Goal: Information Seeking & Learning: Learn about a topic

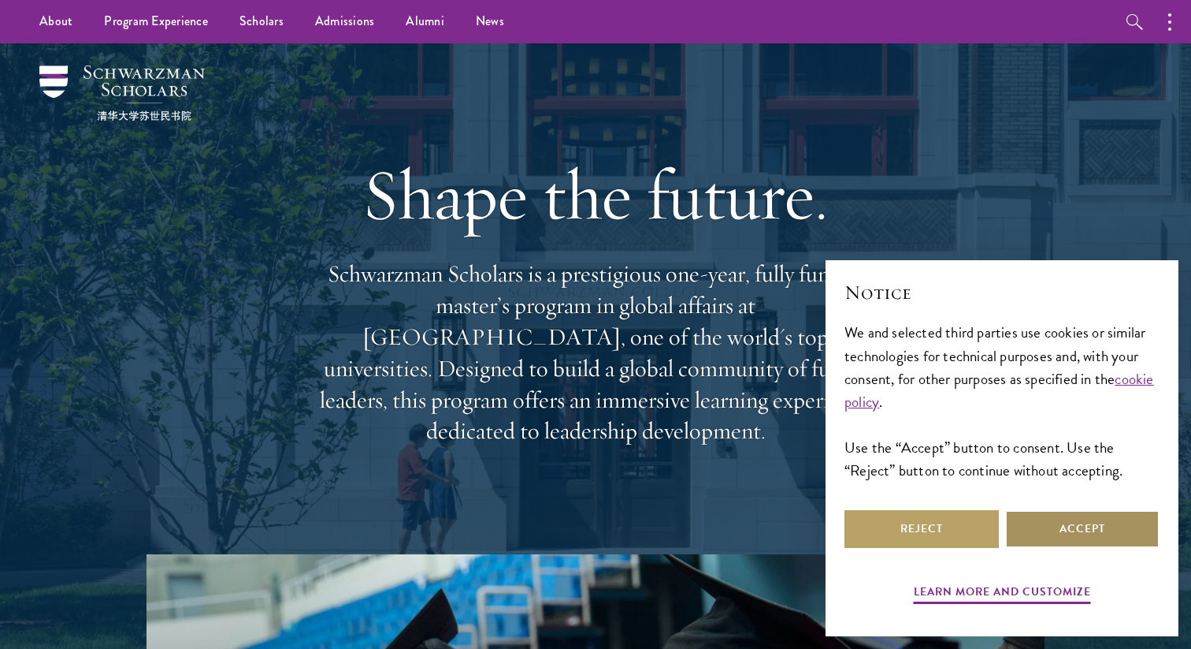
click at [1050, 530] on button "Accept" at bounding box center [1083, 529] width 154 height 38
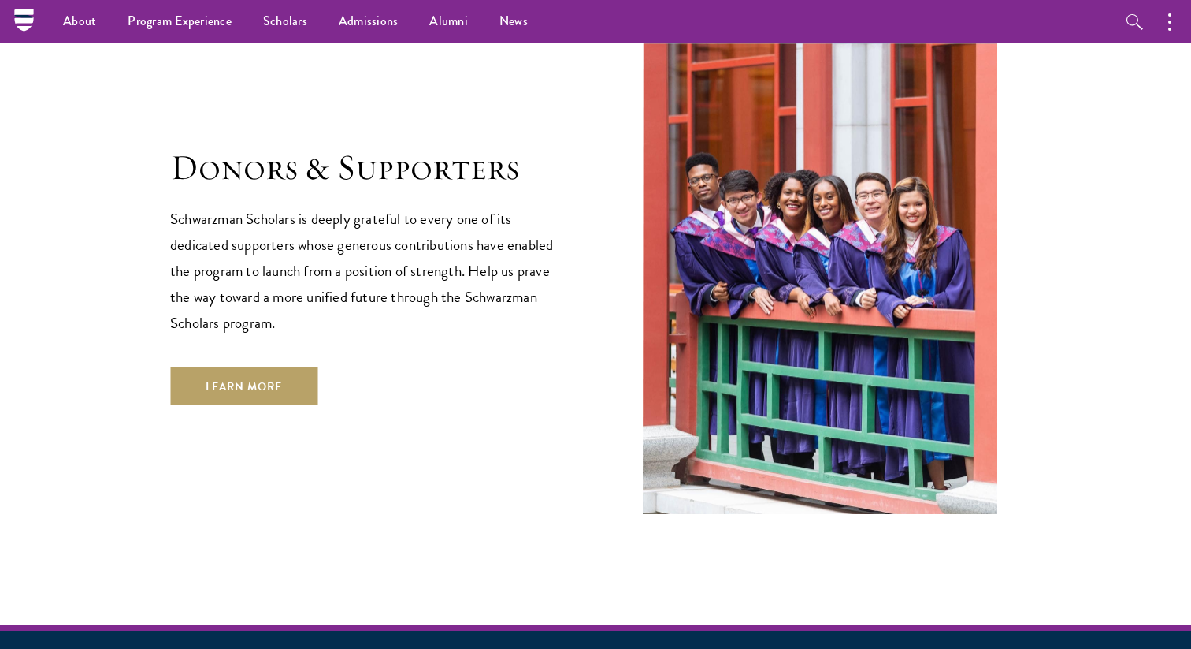
scroll to position [4456, 0]
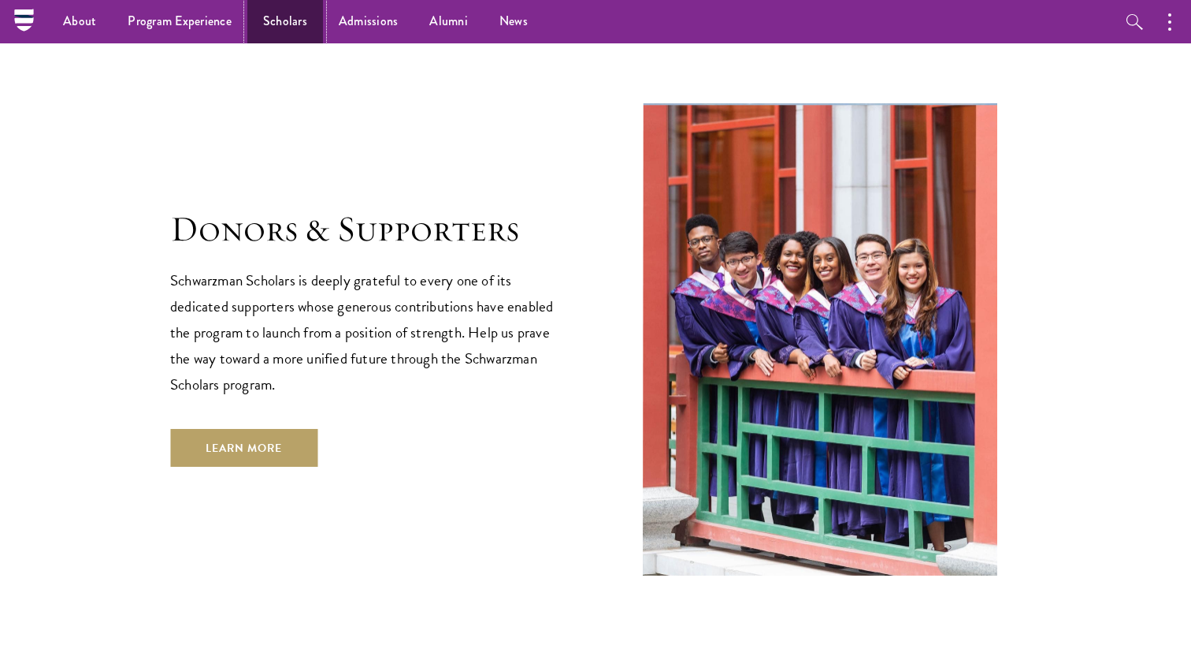
click at [266, 32] on link "Scholars" at bounding box center [285, 21] width 76 height 43
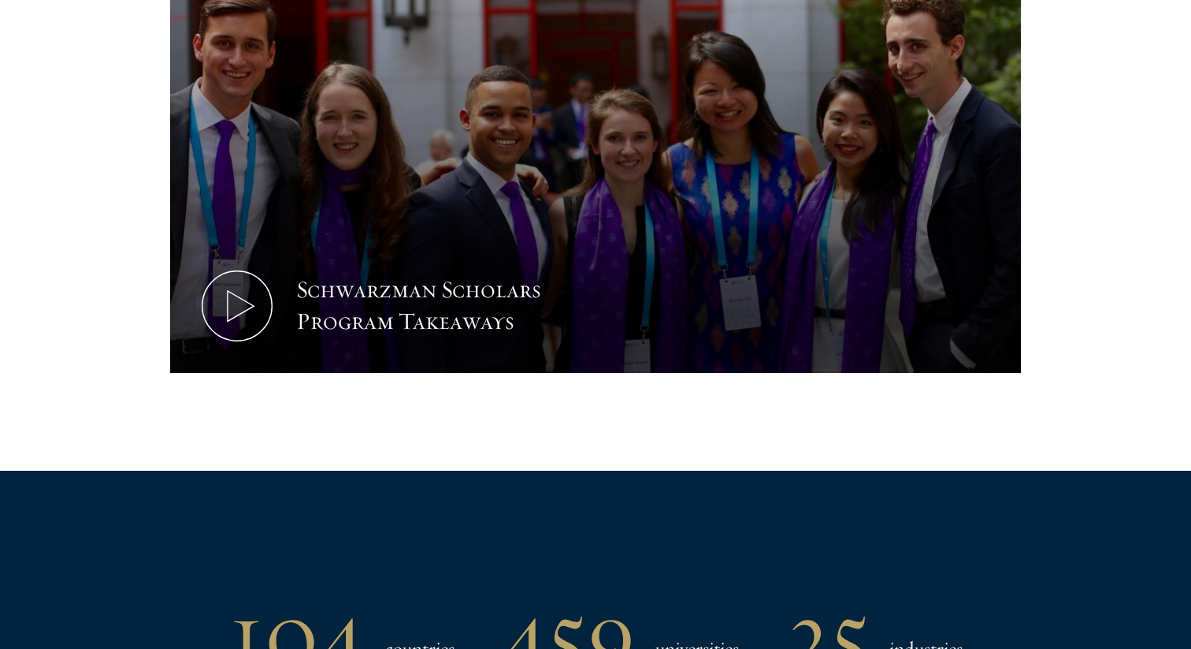
scroll to position [900, 0]
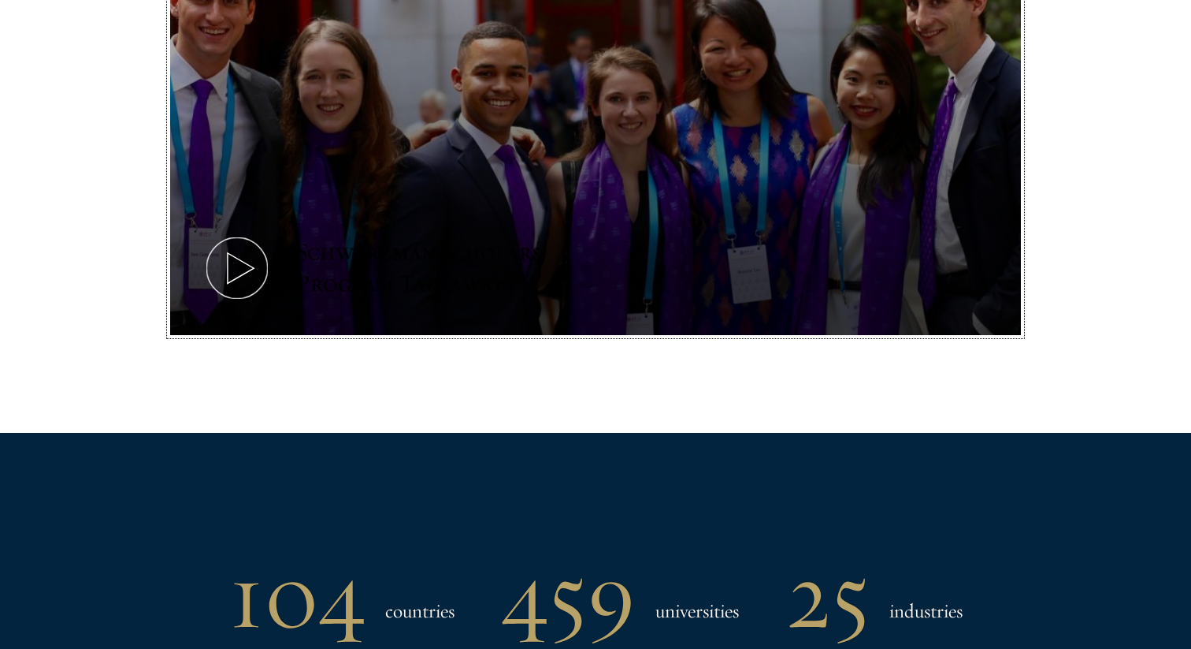
click at [240, 261] on icon at bounding box center [237, 267] width 71 height 71
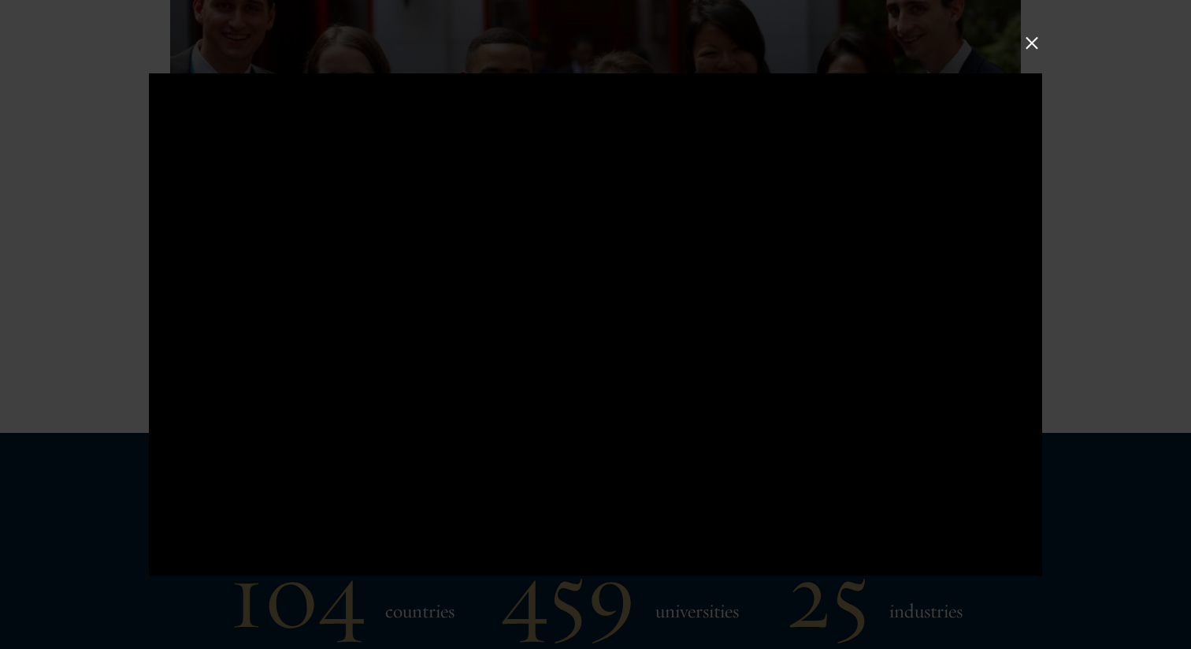
click at [1037, 54] on div at bounding box center [595, 324] width 1191 height 649
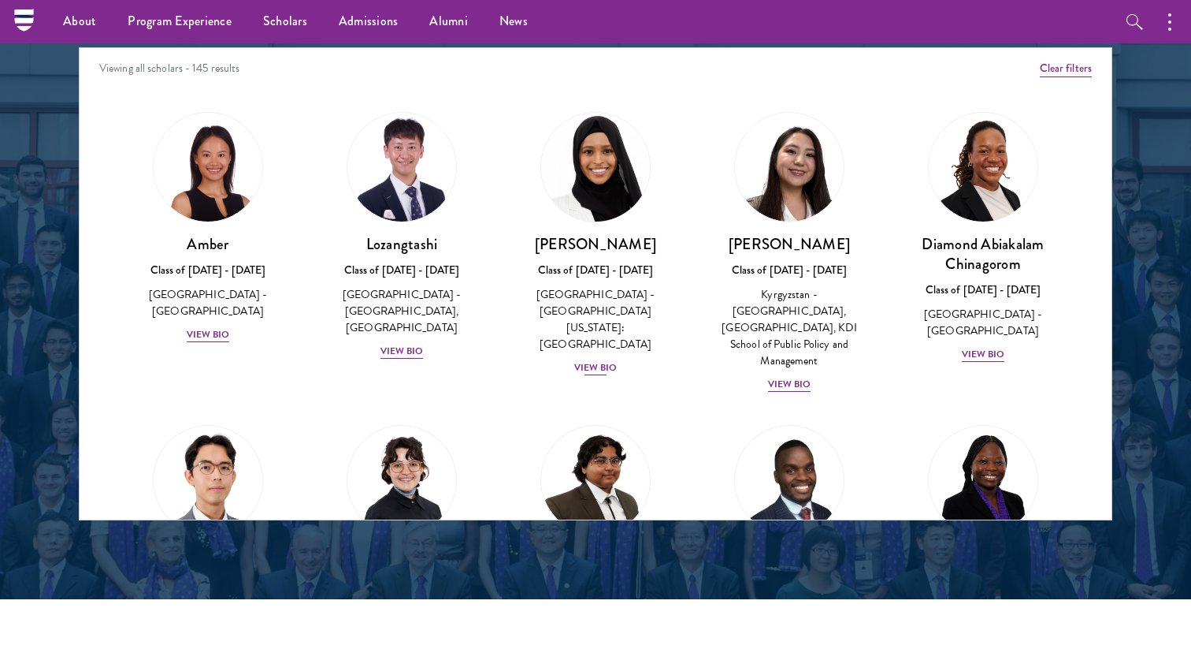
scroll to position [2036, 0]
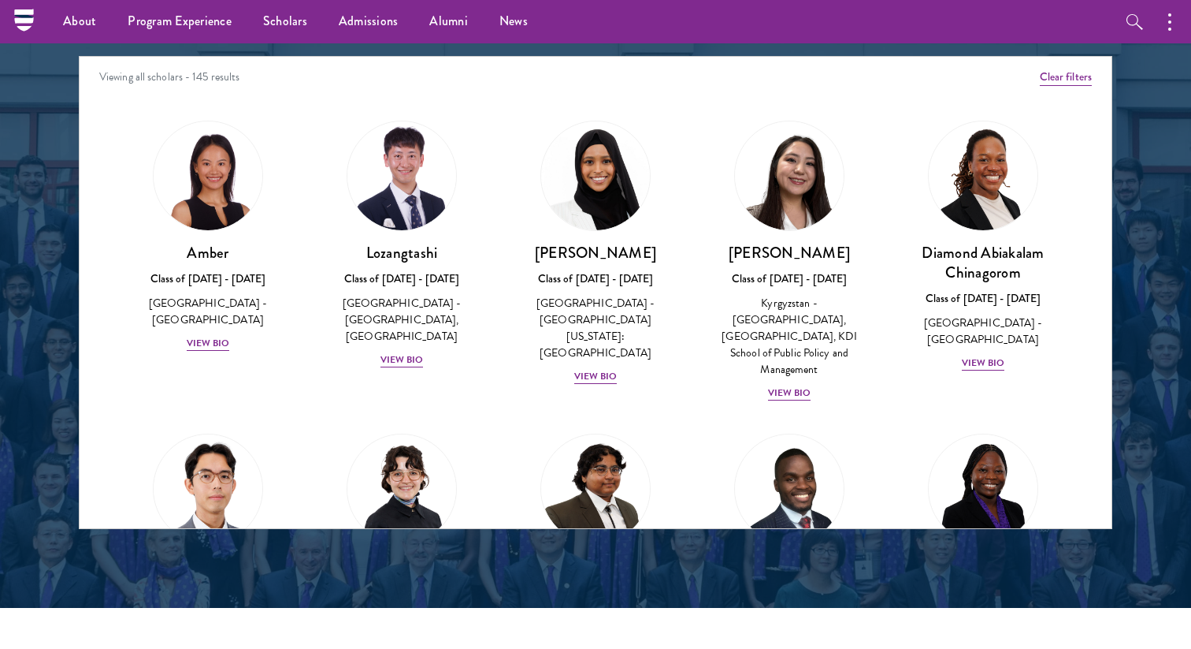
click at [179, 79] on div "Viewing all scholars - 145 results" at bounding box center [596, 79] width 1032 height 44
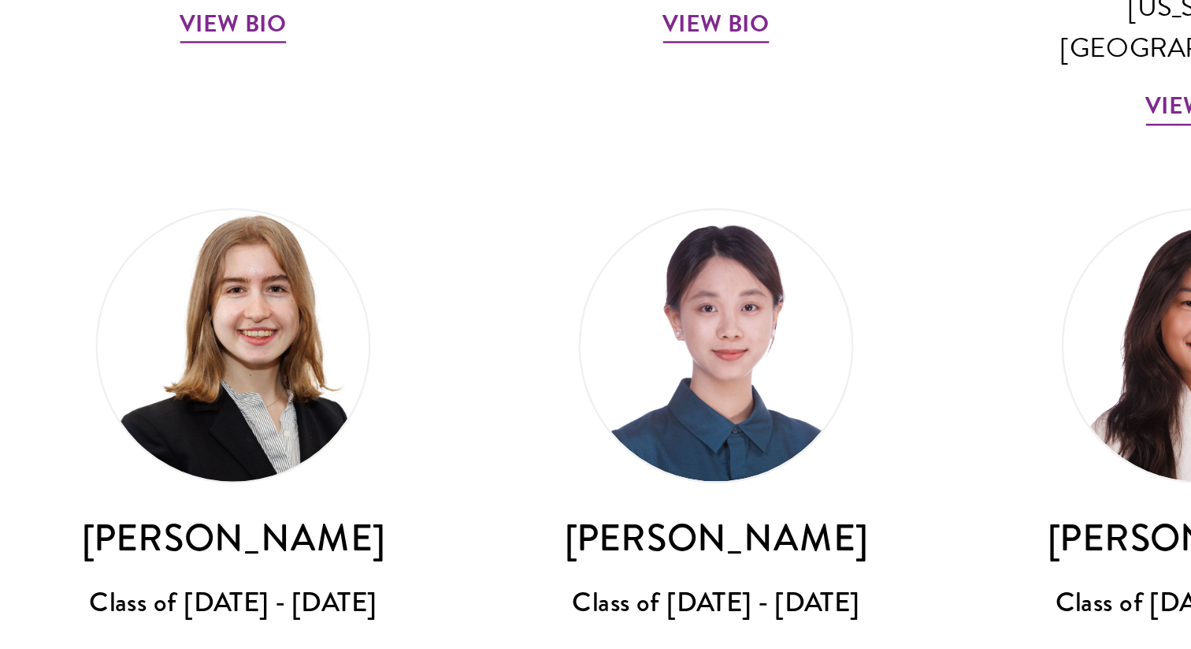
scroll to position [1096, 0]
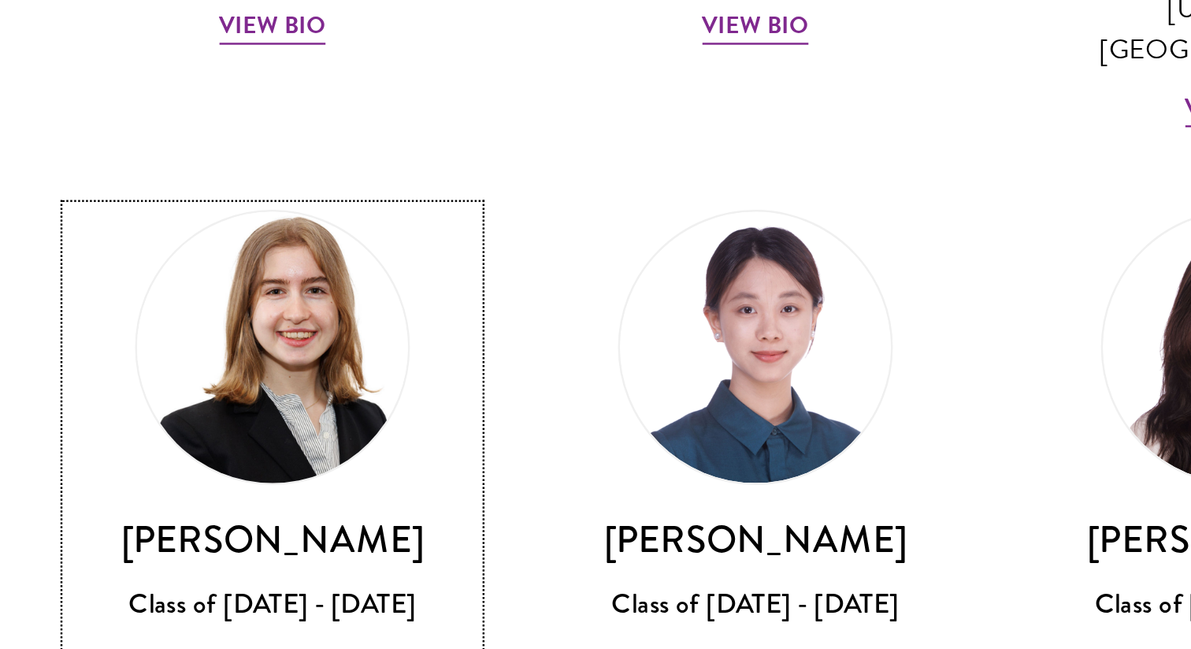
click at [584, 425] on div "View Bio" at bounding box center [595, 432] width 43 height 15
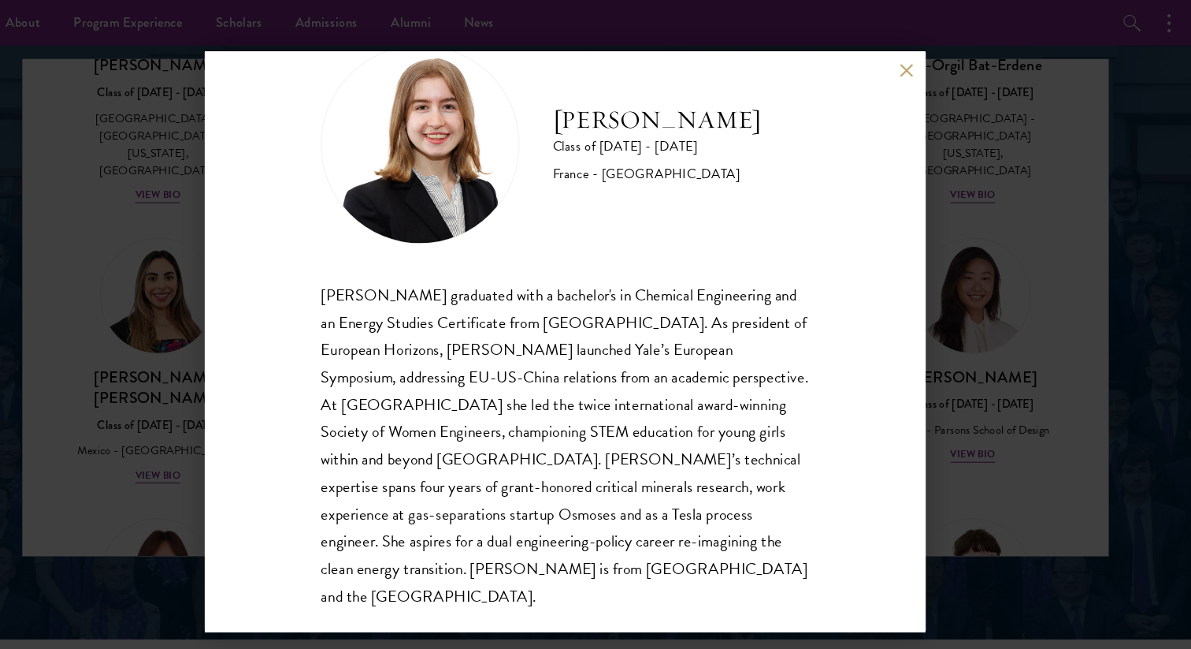
scroll to position [53, 0]
click at [942, 5] on div "[PERSON_NAME] Class of [DATE] - [DATE] [GEOGRAPHIC_DATA] - [GEOGRAPHIC_DATA] [P…" at bounding box center [595, 324] width 1191 height 649
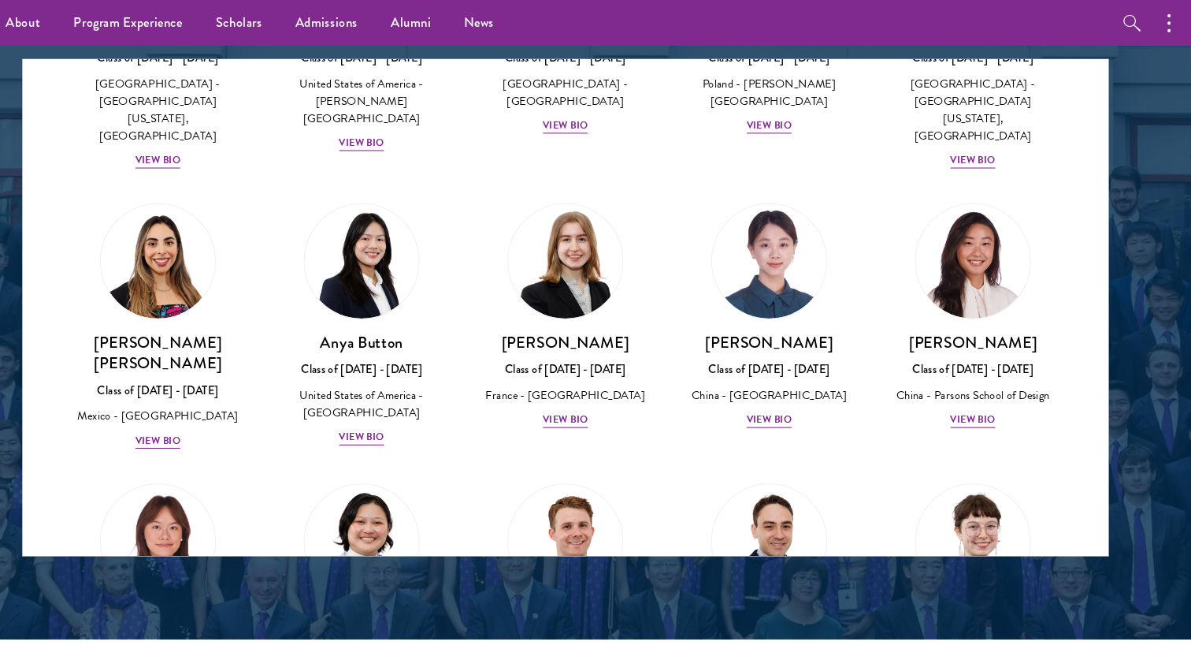
scroll to position [4390, 0]
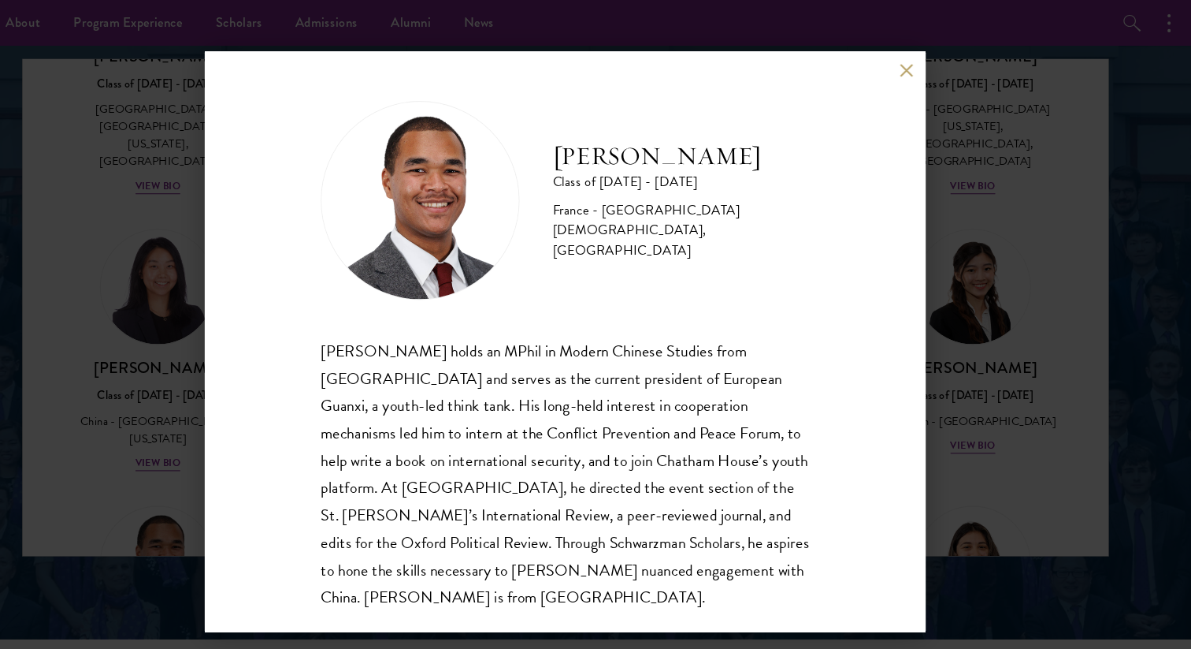
scroll to position [2, 0]
click at [918, 72] on button at bounding box center [919, 67] width 13 height 13
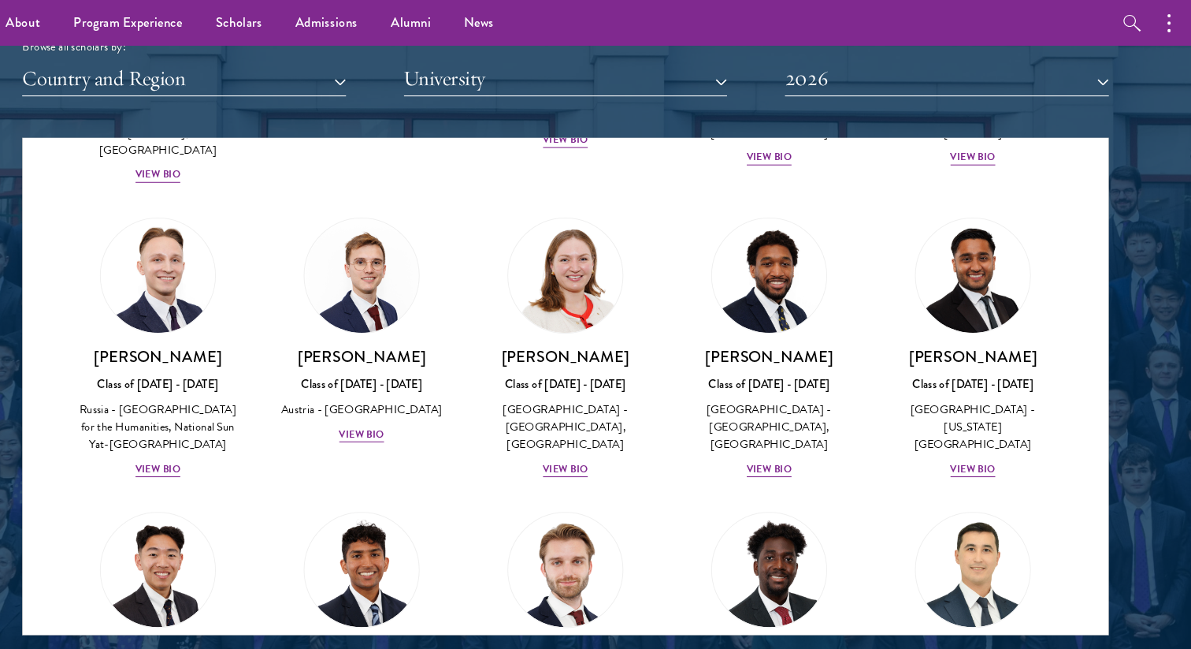
scroll to position [1129, 0]
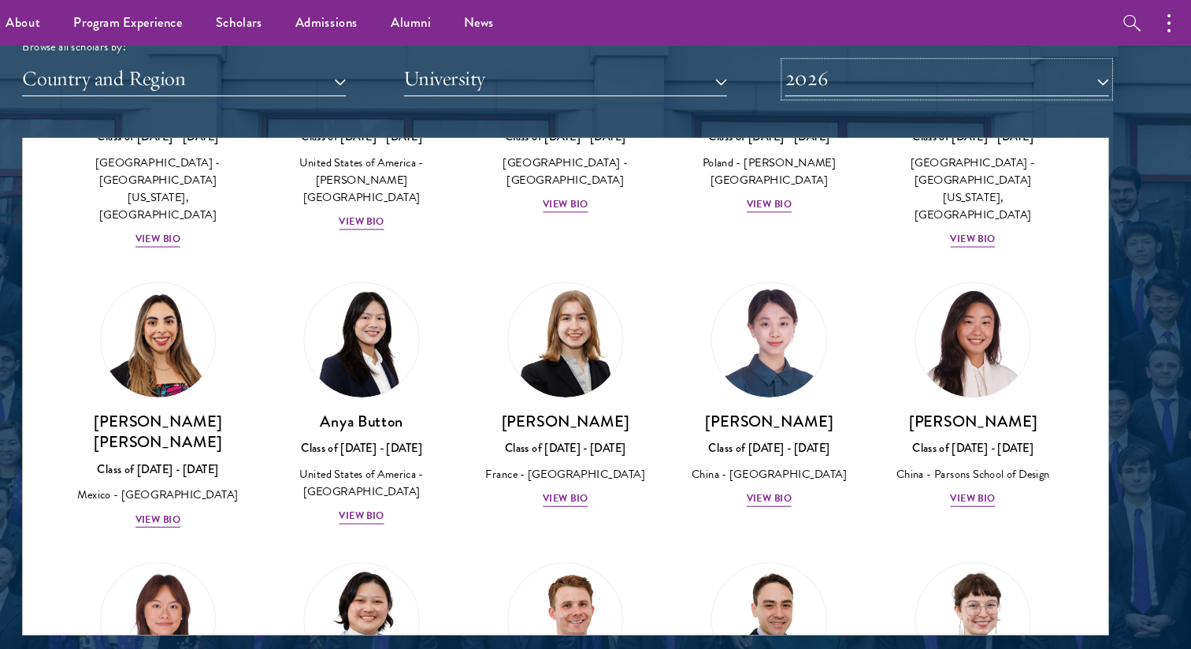
click at [886, 78] on button "2026" at bounding box center [959, 75] width 308 height 32
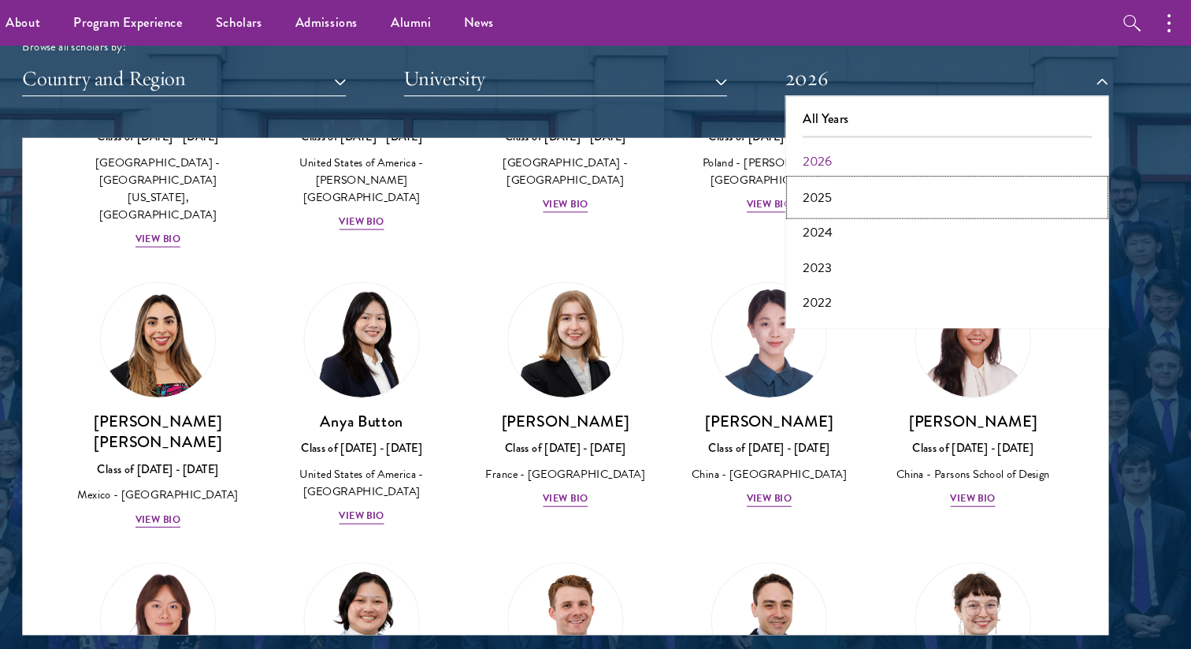
click at [838, 182] on button "2025" at bounding box center [958, 187] width 299 height 33
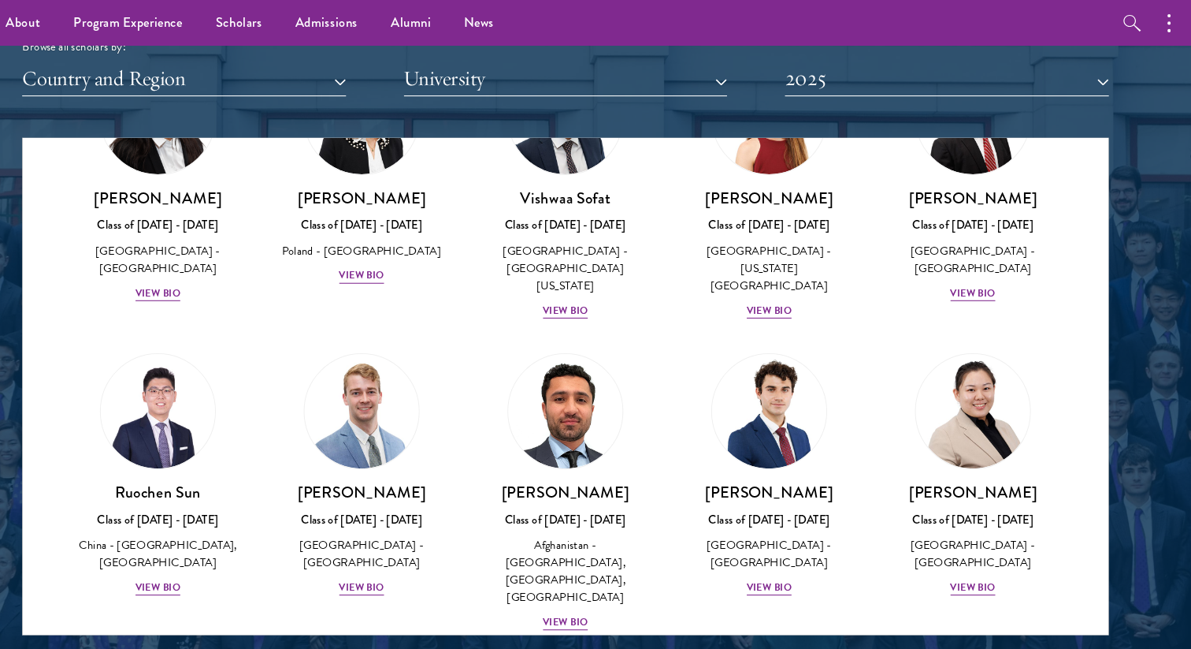
scroll to position [836, 0]
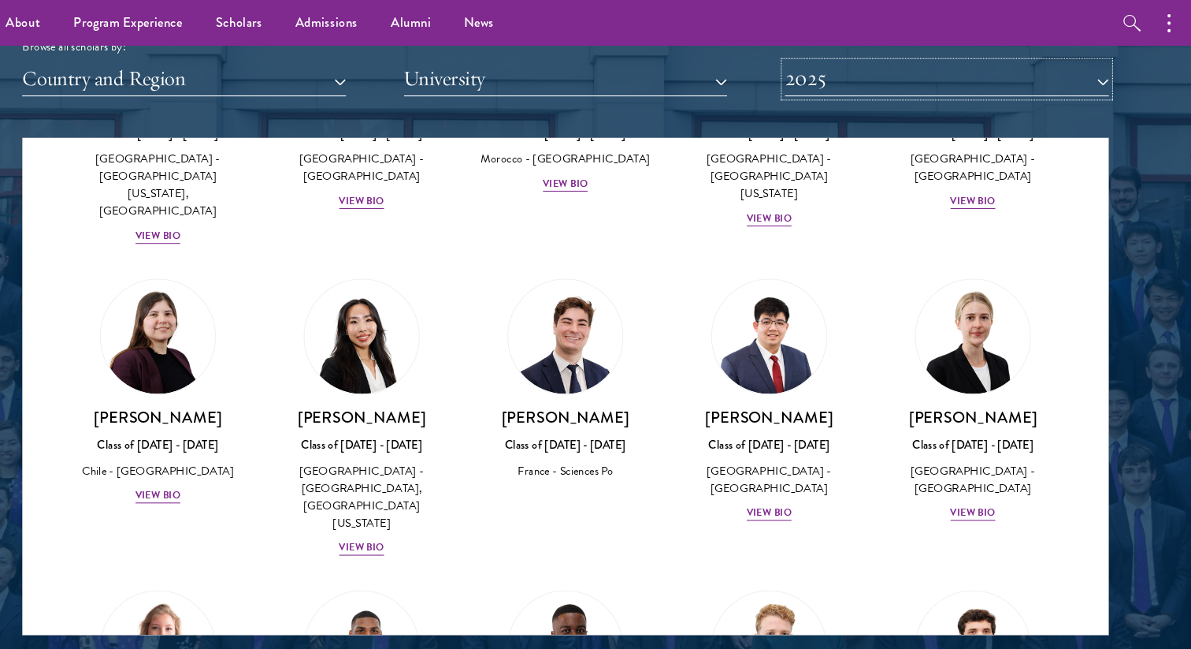
click at [846, 71] on button "2025" at bounding box center [959, 75] width 308 height 32
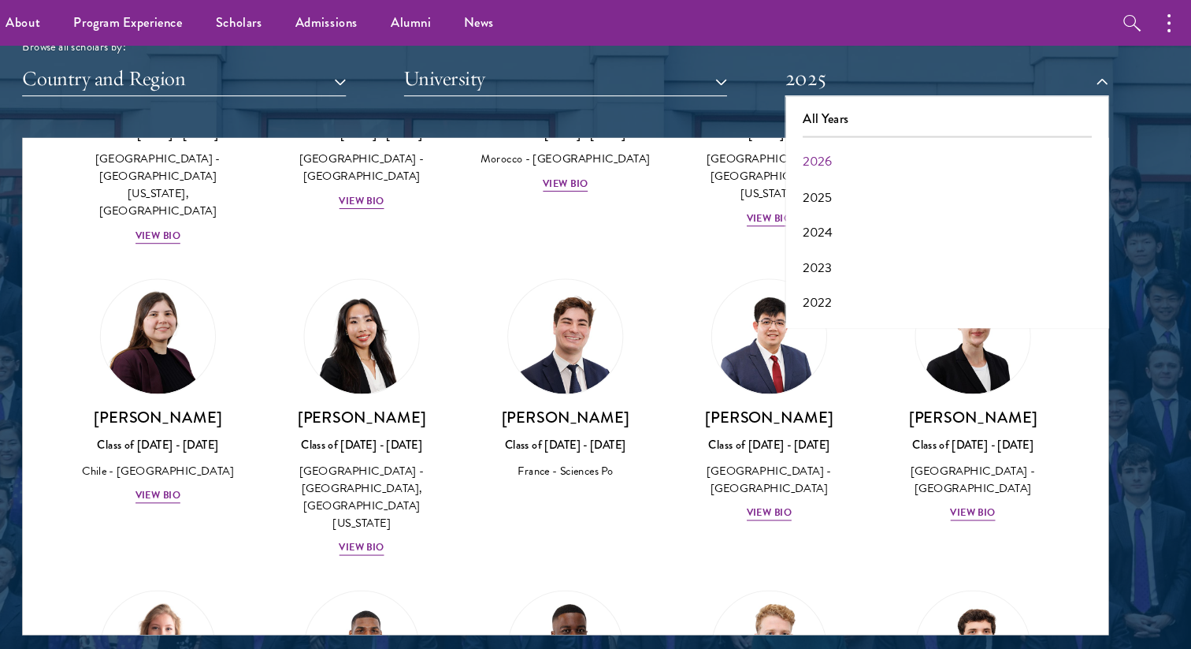
click at [735, 109] on div "Scholar Directory Congratulations and welcome to the Schwarzman Scholars Class …" at bounding box center [596, 202] width 1034 height 801
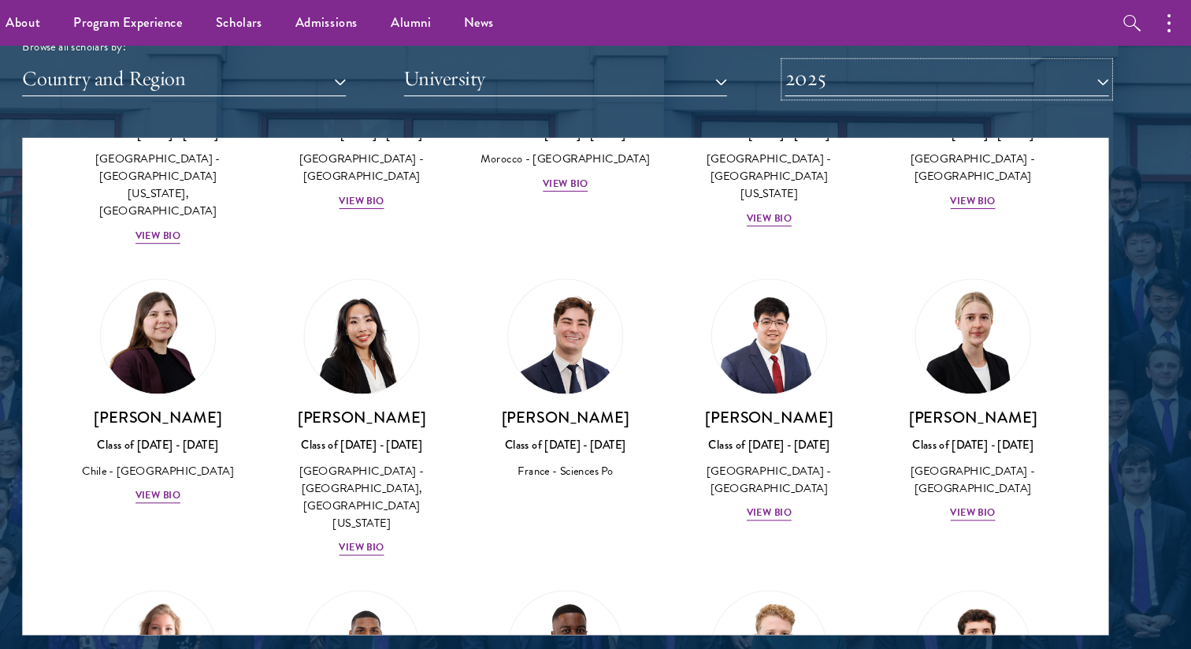
click at [935, 84] on button "2025" at bounding box center [959, 75] width 308 height 32
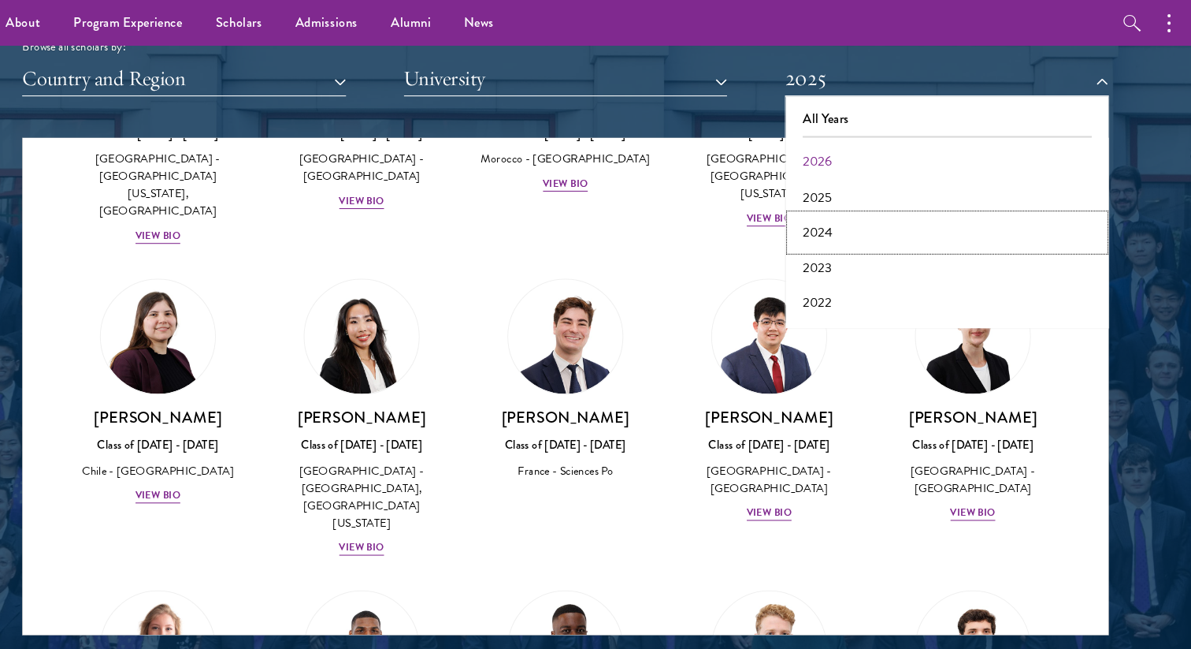
click at [849, 213] on button "2024" at bounding box center [958, 220] width 299 height 33
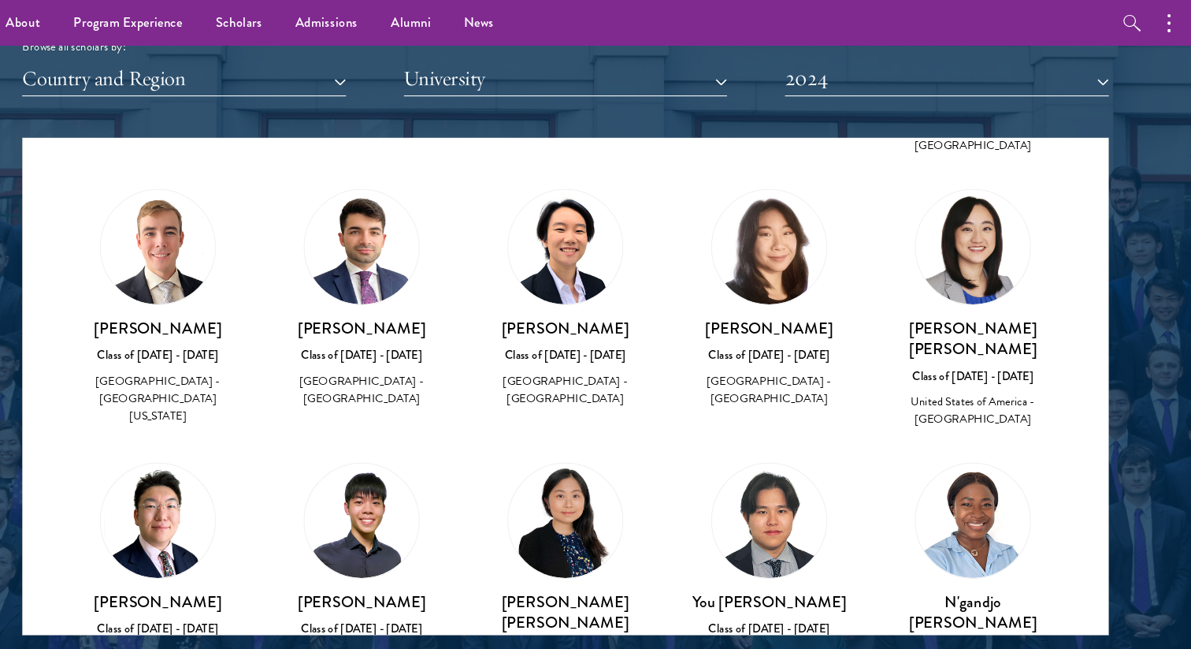
scroll to position [4234, 0]
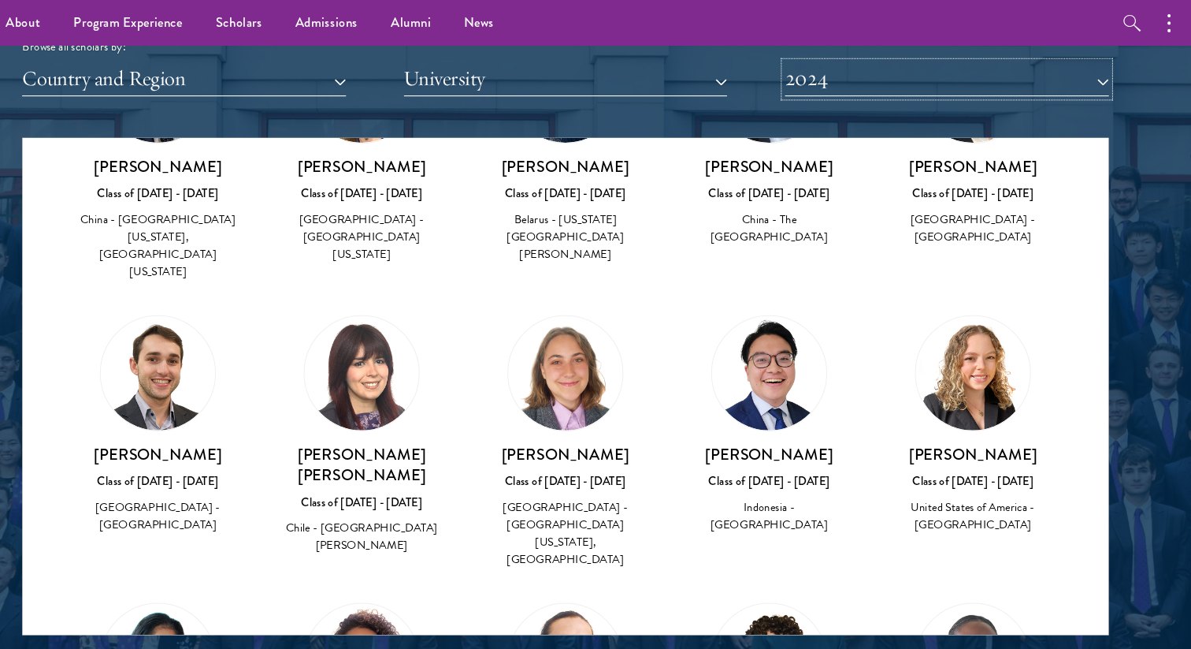
click at [823, 70] on button "2024" at bounding box center [959, 75] width 308 height 32
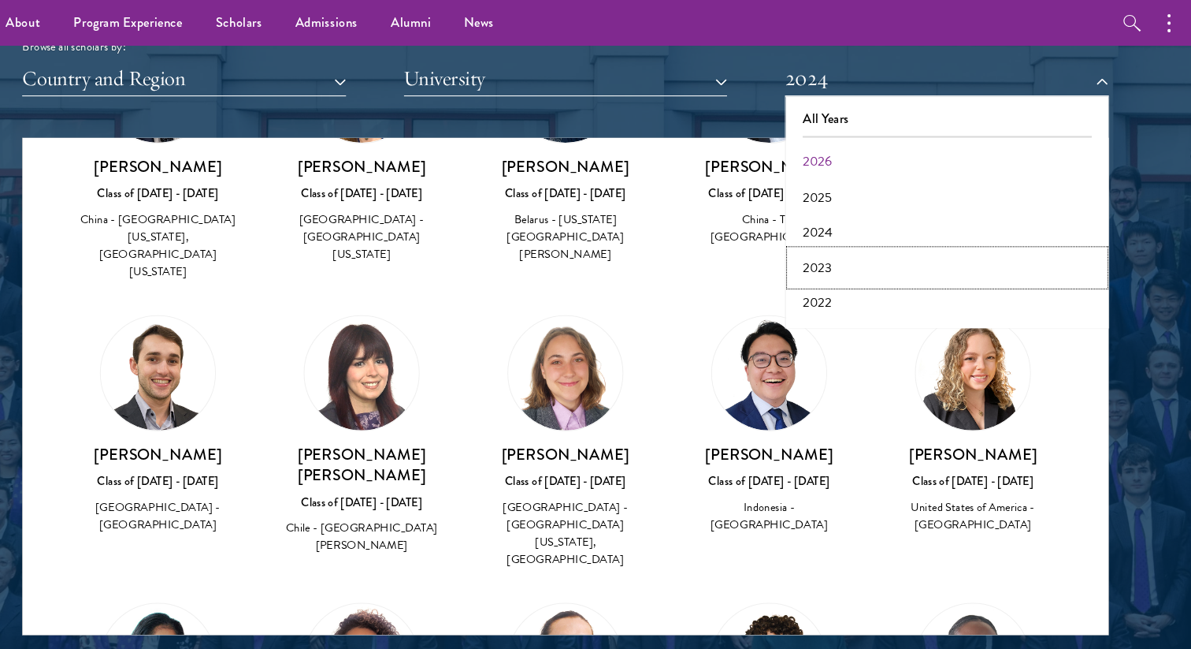
click at [838, 250] on button "2023" at bounding box center [958, 254] width 299 height 33
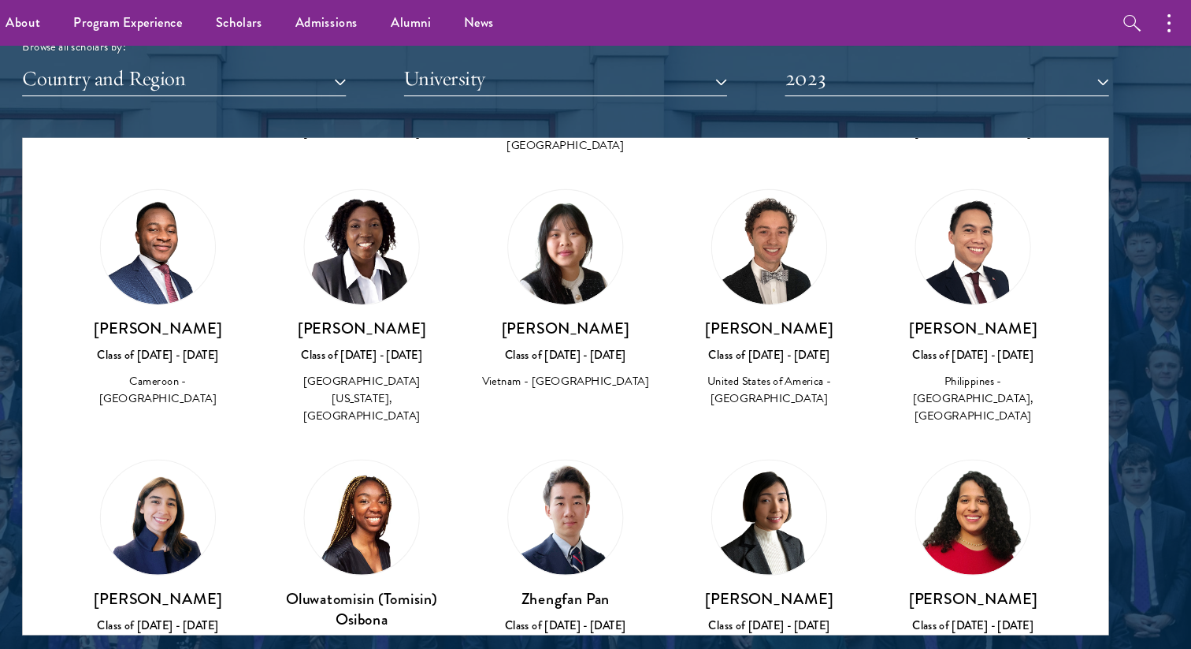
scroll to position [4554, 0]
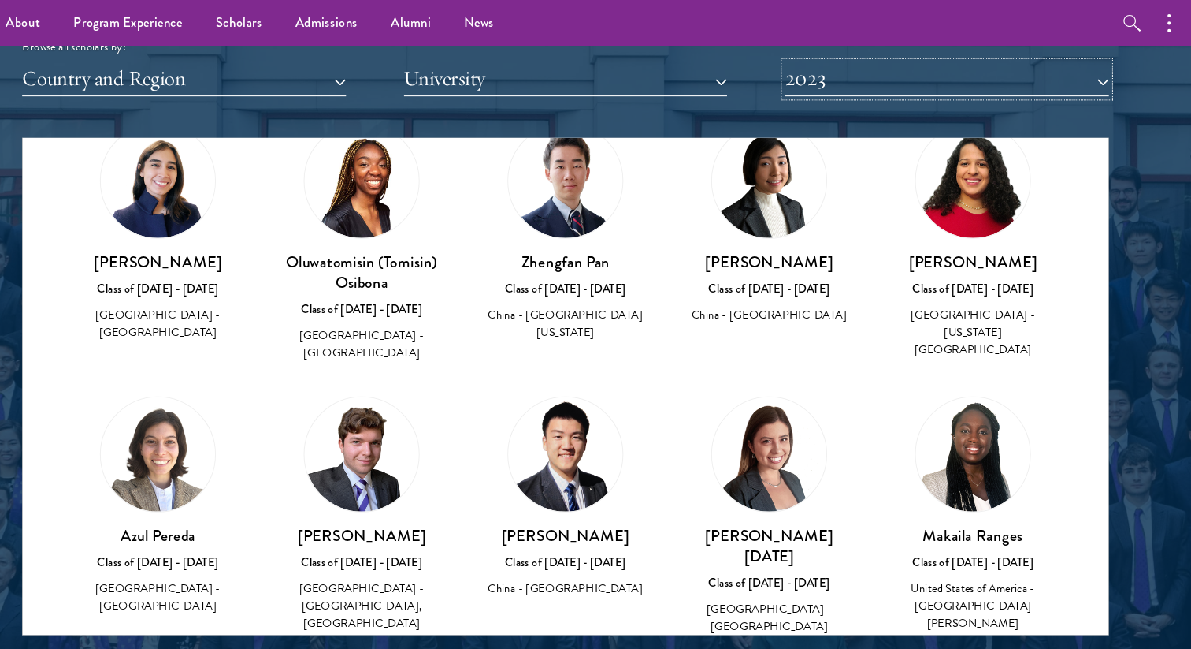
click at [871, 65] on button "2023" at bounding box center [959, 75] width 308 height 32
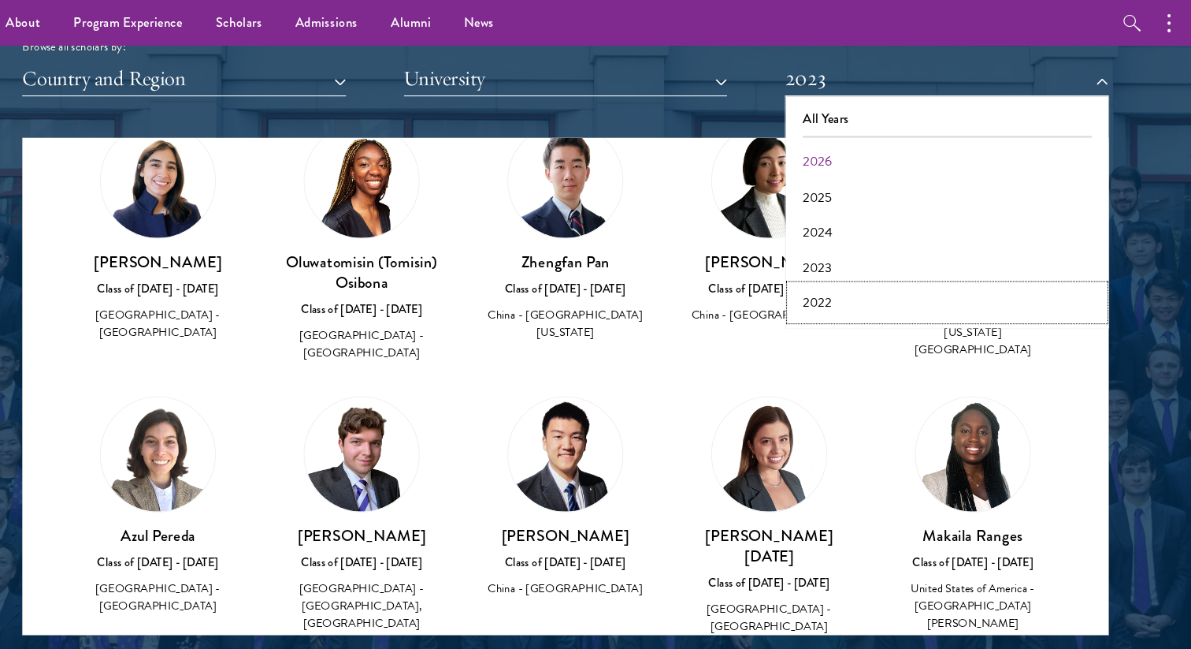
click at [838, 279] on button "2022" at bounding box center [958, 287] width 299 height 33
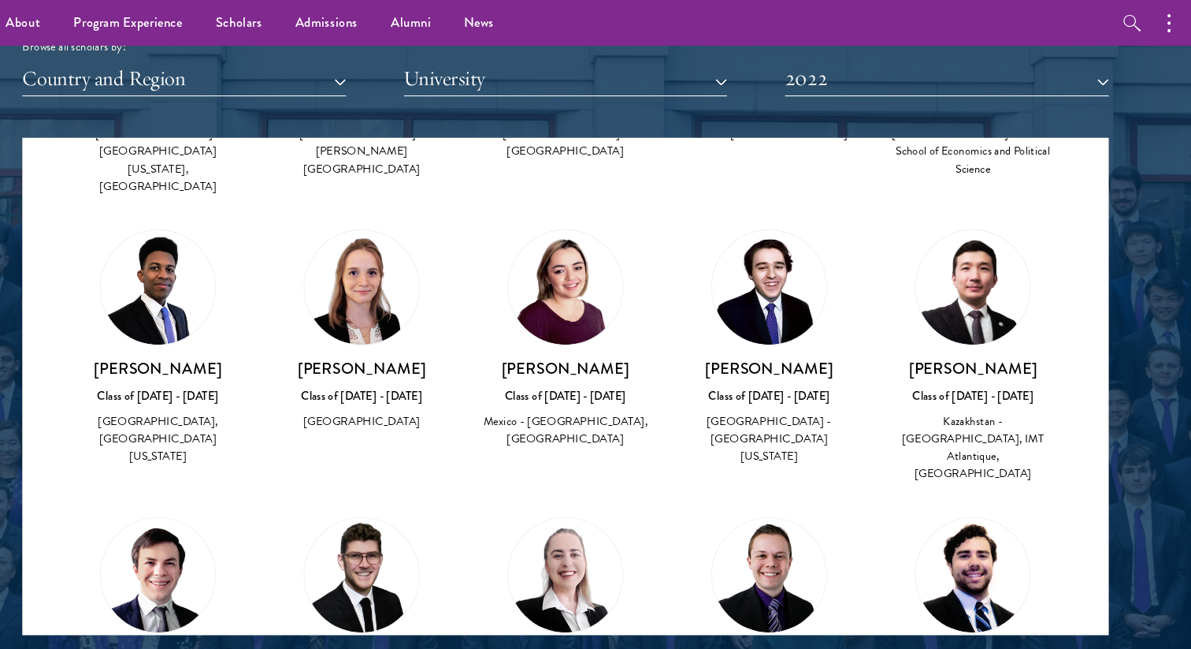
scroll to position [3957, 0]
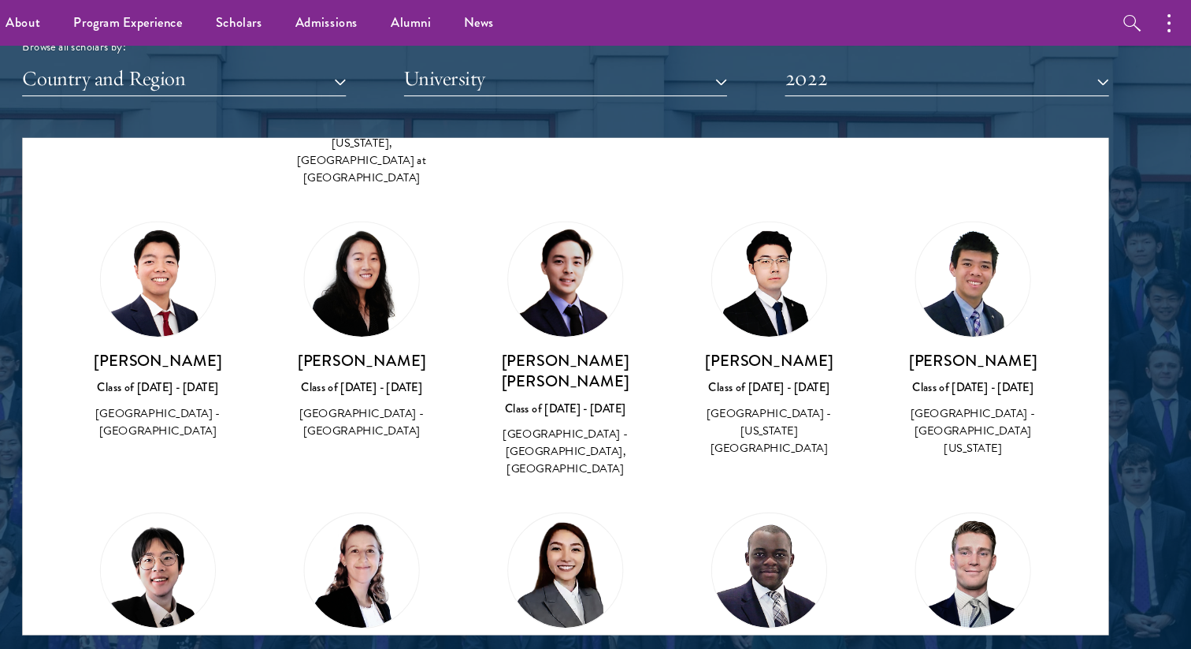
click at [893, 103] on div "Scholar Directory Congratulations and welcome to the Schwarzman Scholars Class …" at bounding box center [596, 202] width 1034 height 801
click at [893, 80] on button "2022" at bounding box center [959, 75] width 308 height 32
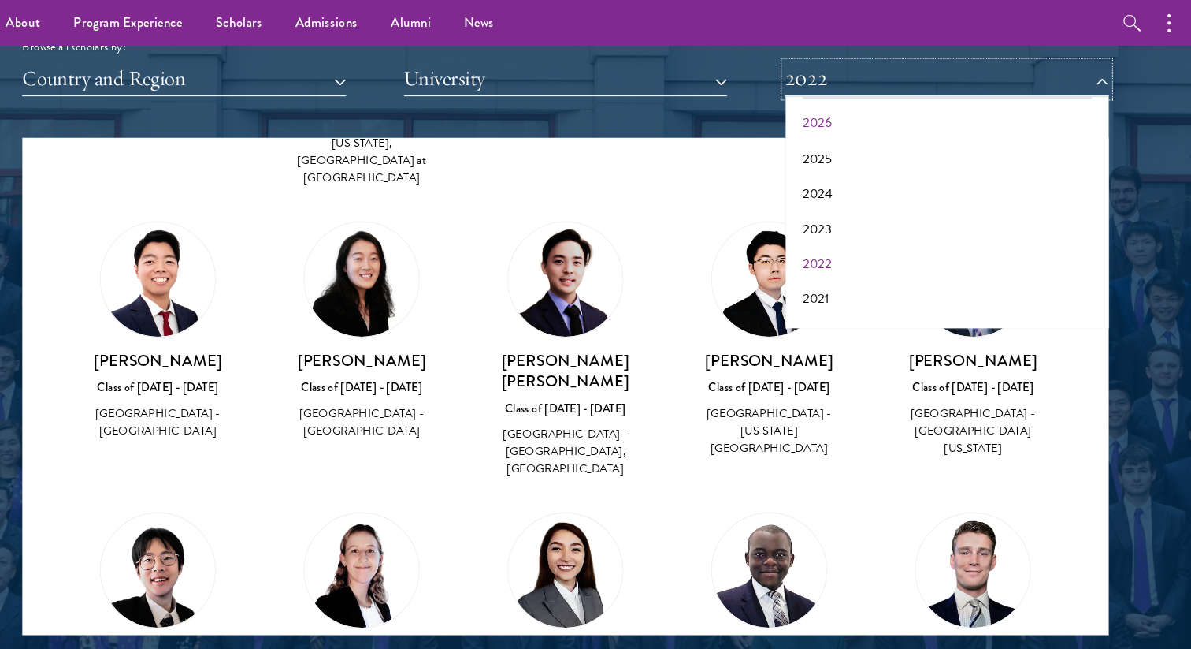
scroll to position [39, 0]
click at [844, 274] on button "2021" at bounding box center [958, 282] width 299 height 33
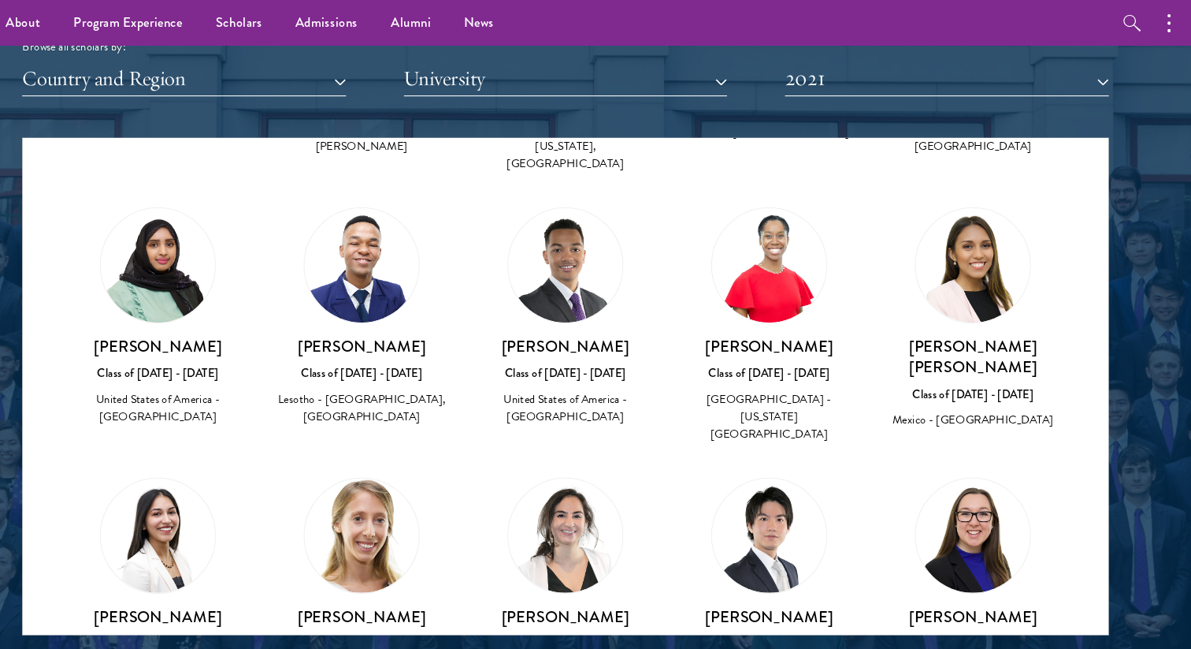
scroll to position [2516, 0]
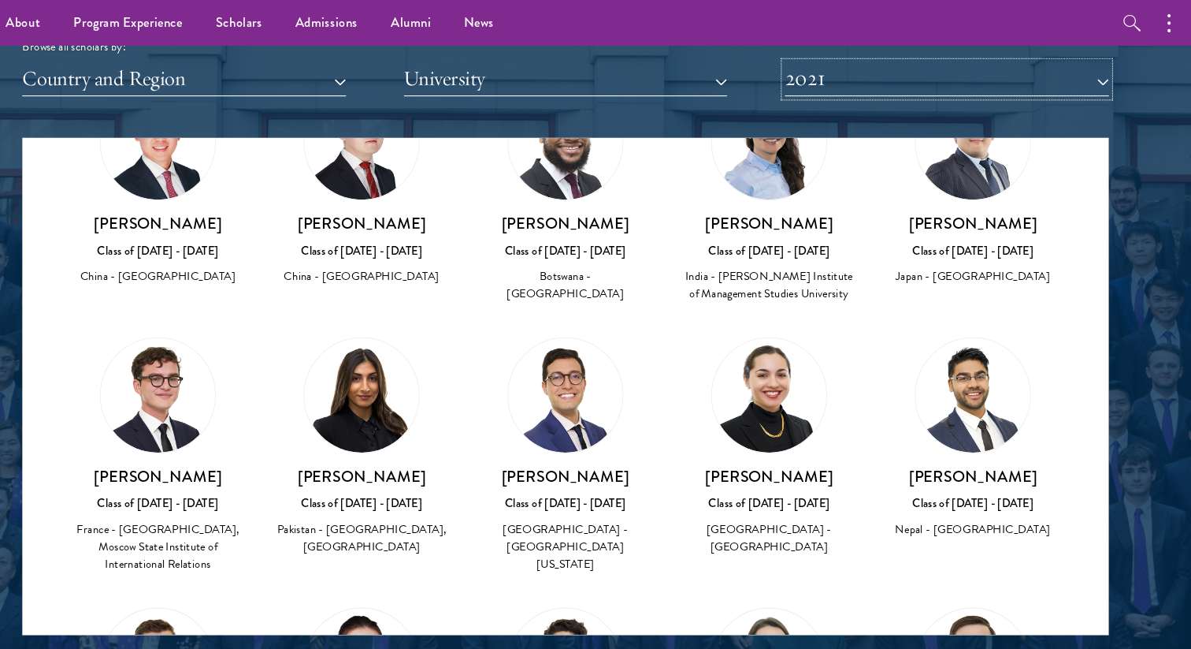
click at [827, 87] on button "2021" at bounding box center [959, 75] width 308 height 32
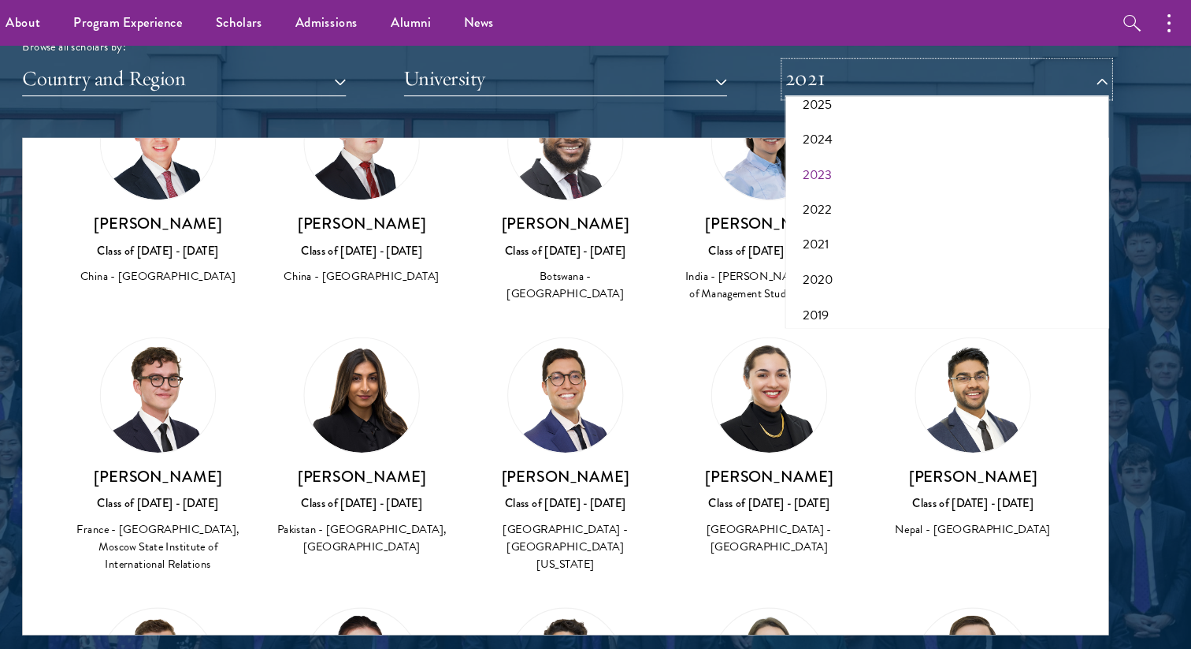
scroll to position [96, 0]
click at [849, 268] on button "2020" at bounding box center [958, 258] width 299 height 33
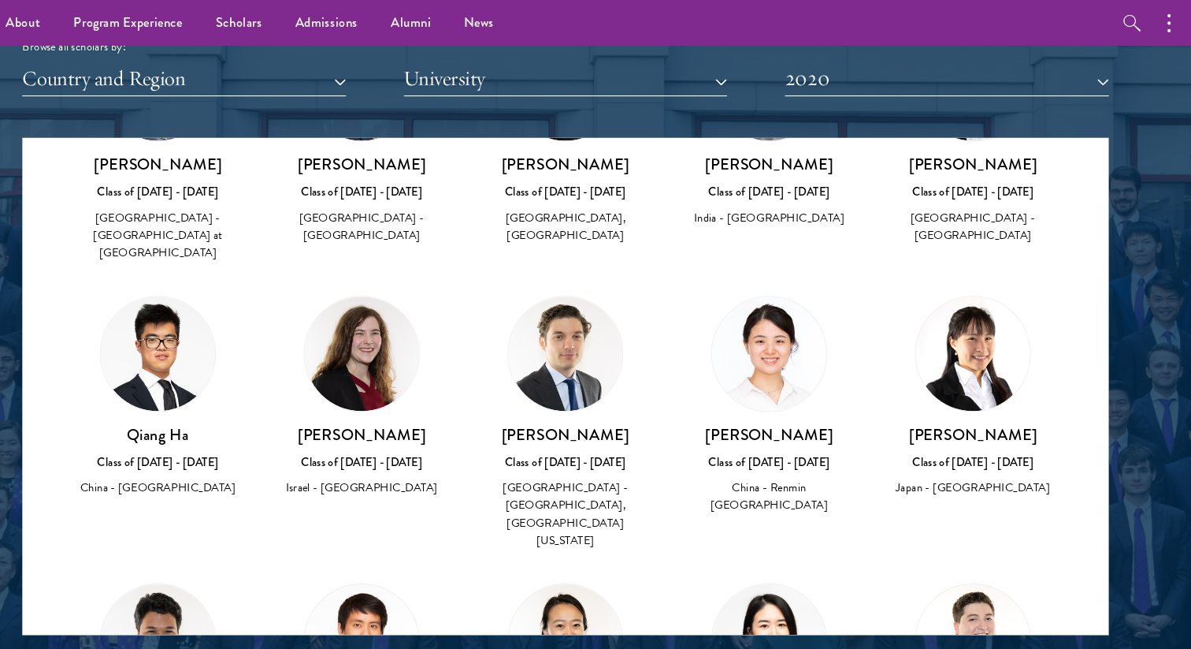
scroll to position [1489, 0]
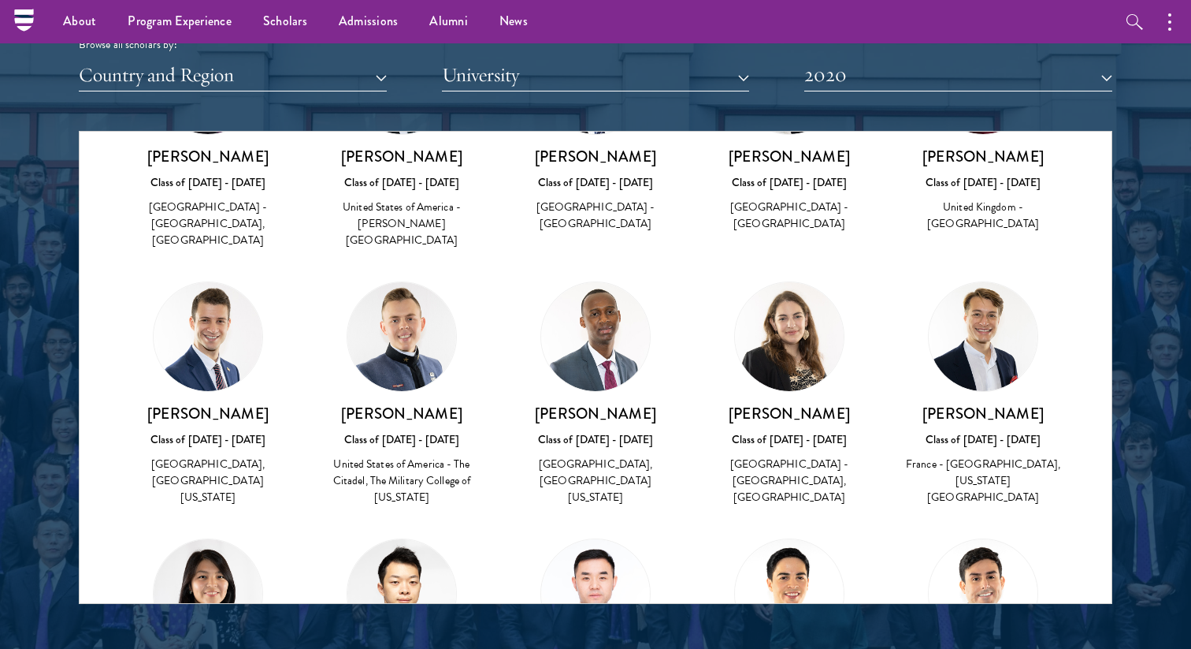
click at [1001, 403] on h3 "[PERSON_NAME]" at bounding box center [983, 413] width 162 height 20
copy div "[PERSON_NAME]"
click at [858, 92] on div "Scholar Directory Congratulations and welcome to the Schwarzman Scholars Class …" at bounding box center [596, 202] width 1034 height 801
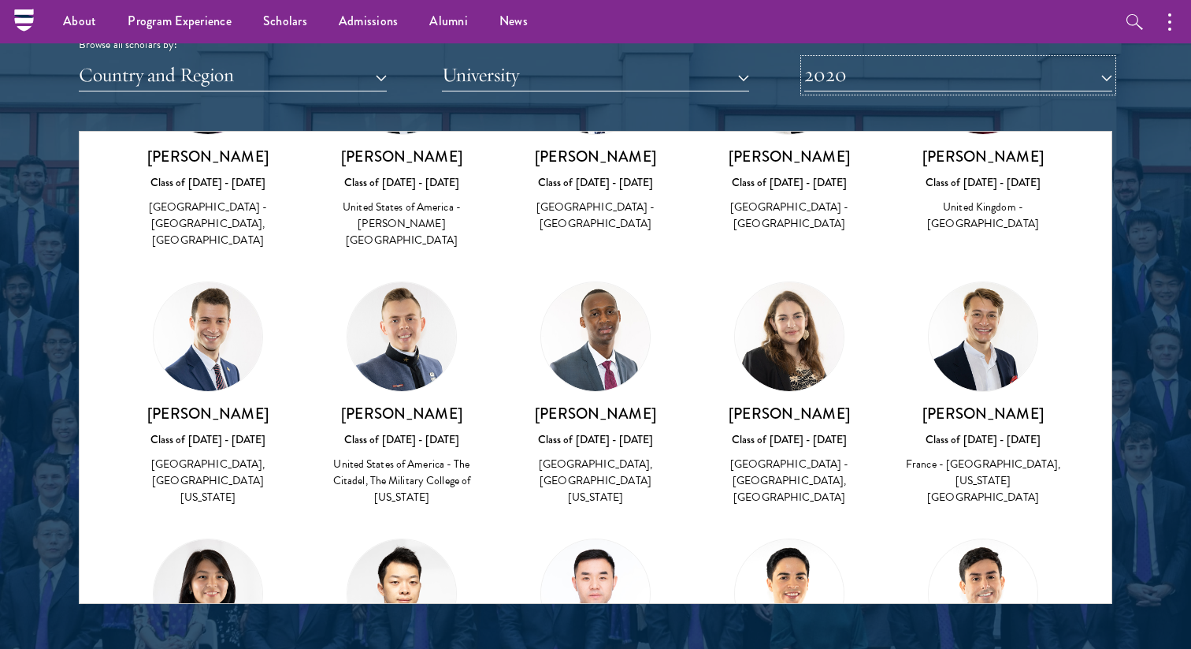
click at [857, 82] on button "2020" at bounding box center [959, 75] width 308 height 32
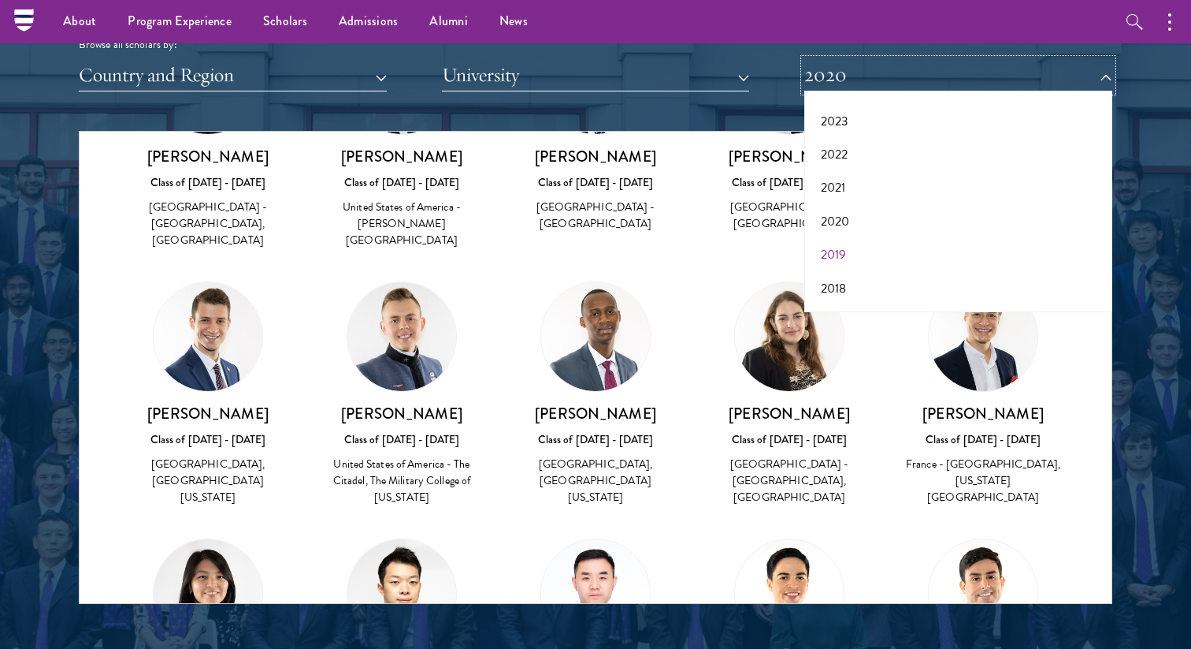
scroll to position [134, 0]
click at [845, 244] on button "2019" at bounding box center [958, 253] width 299 height 33
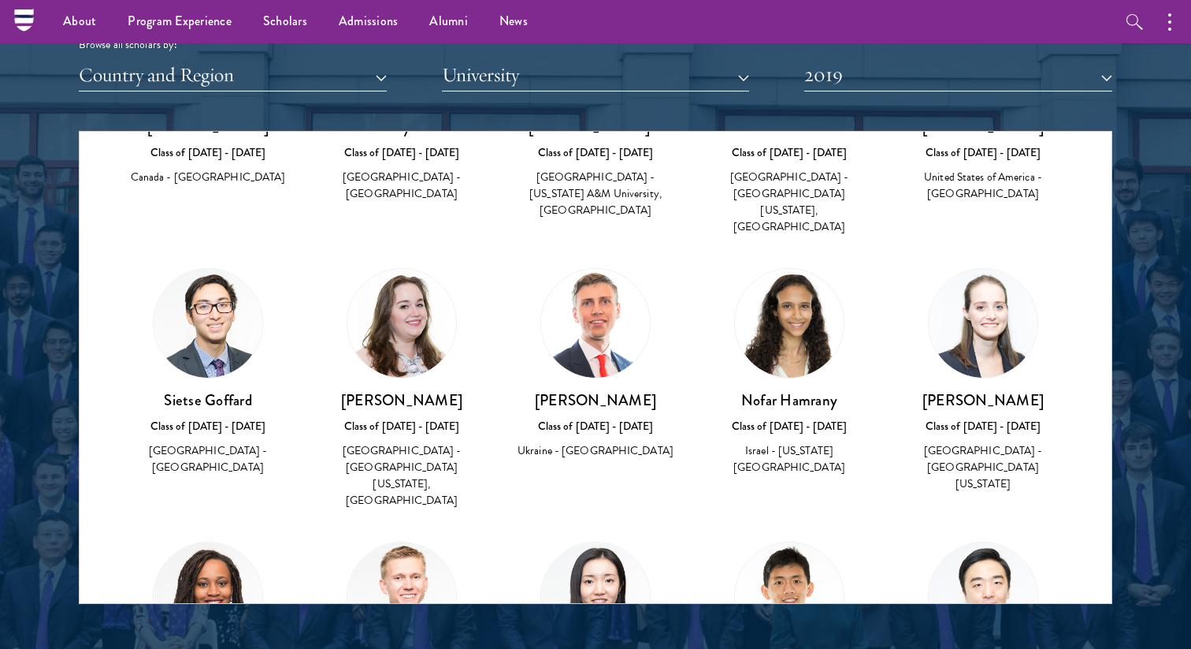
scroll to position [764, 0]
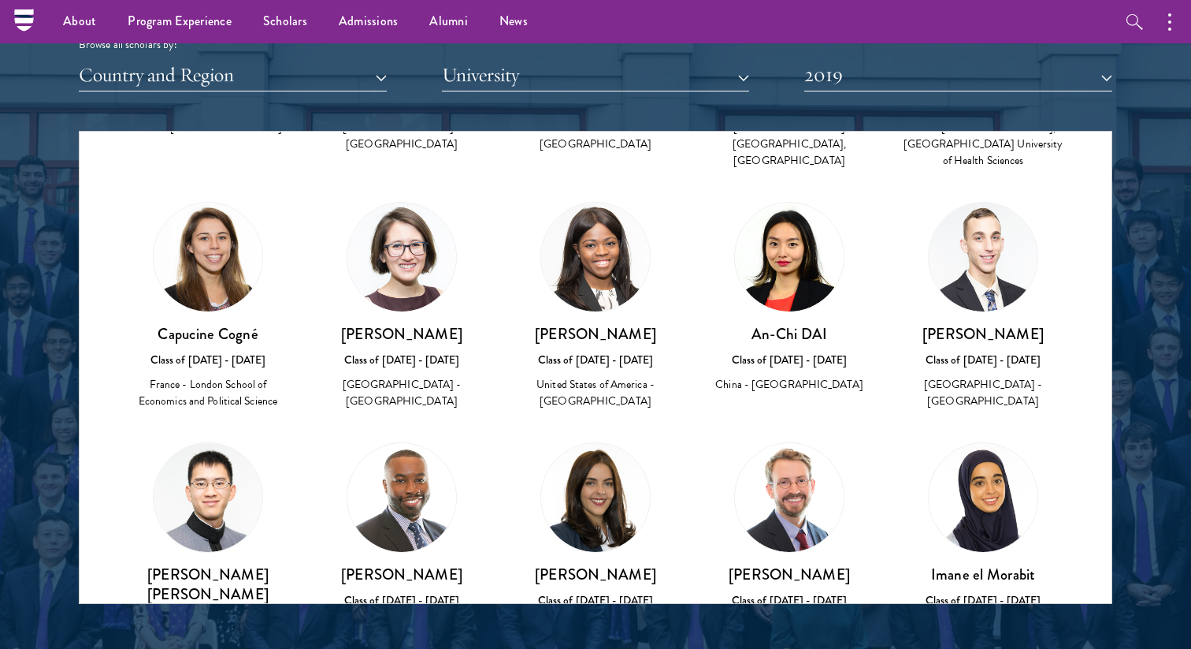
click at [203, 324] on h3 "Capucine Cogné" at bounding box center [208, 334] width 162 height 20
copy div "Capucine Cogné"
click at [600, 75] on button "University" at bounding box center [596, 75] width 308 height 32
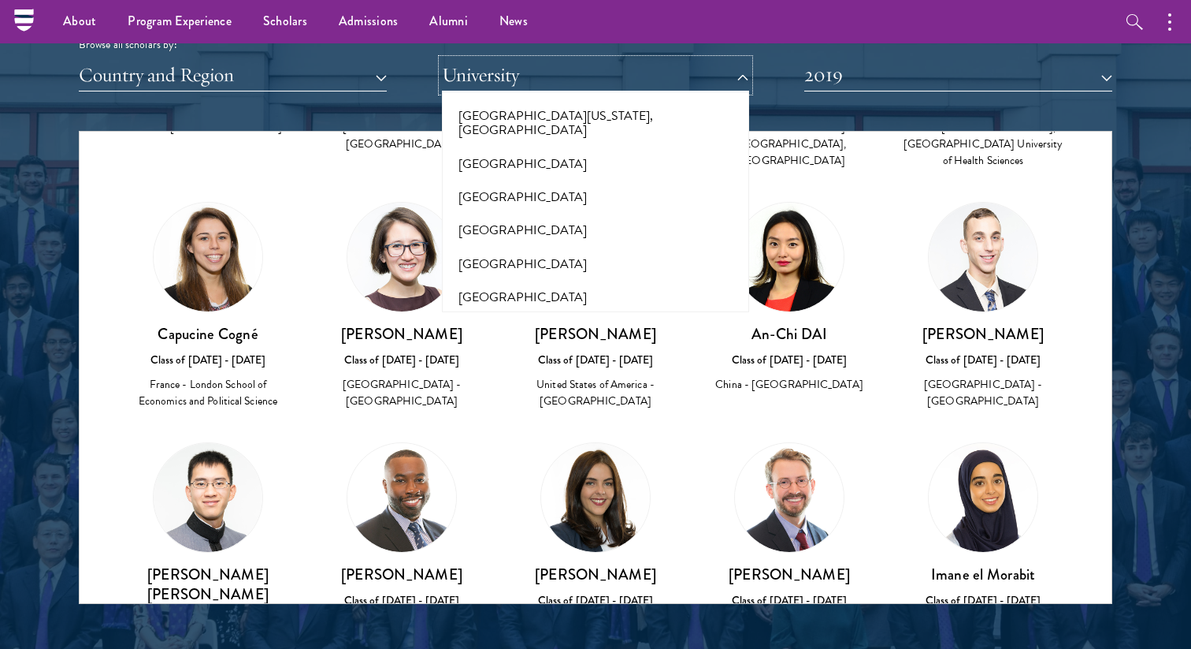
scroll to position [11697, 0]
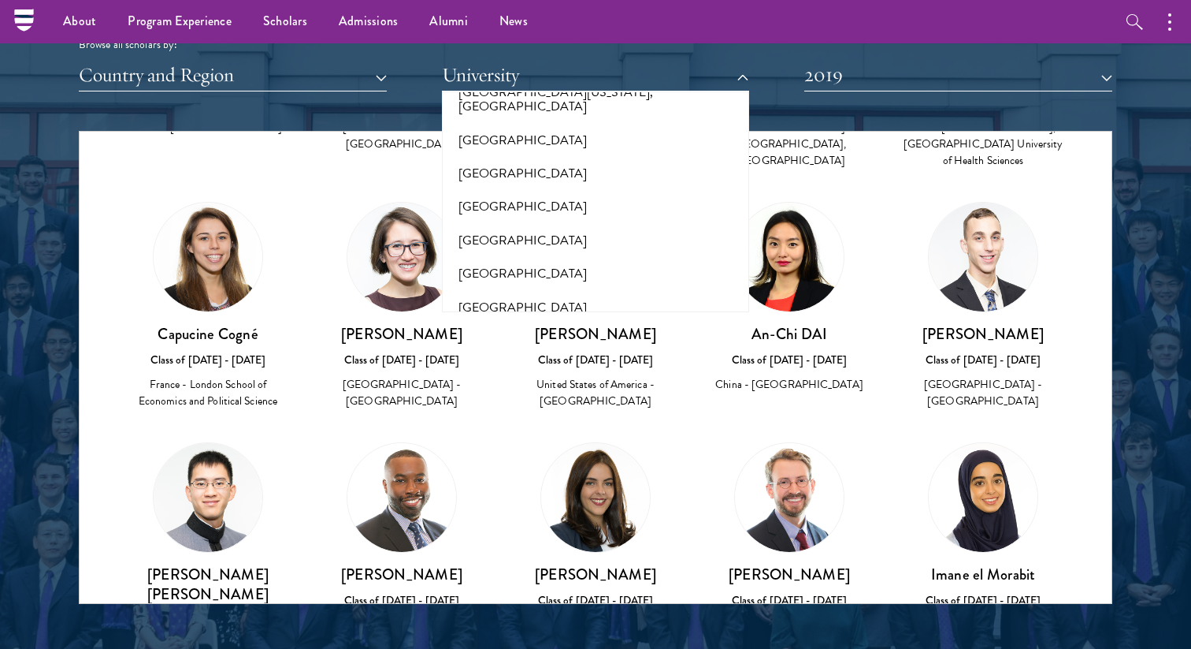
click at [574, 505] on button "[GEOGRAPHIC_DATA][US_STATE], [GEOGRAPHIC_DATA]" at bounding box center [596, 529] width 299 height 48
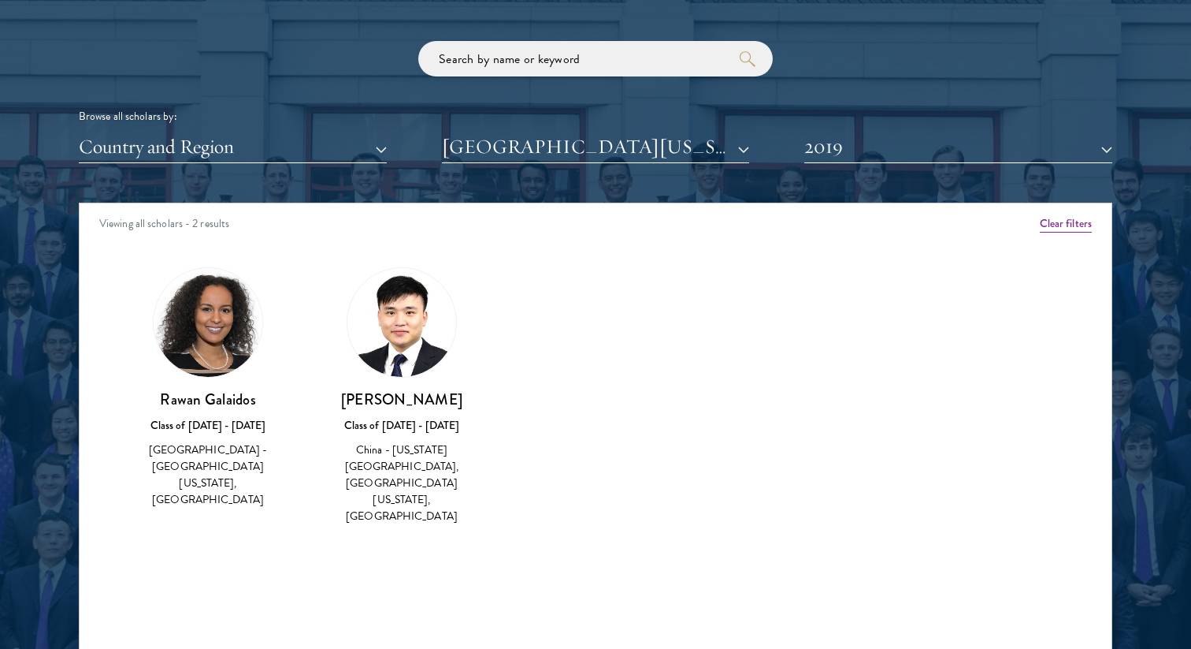
scroll to position [1927, 0]
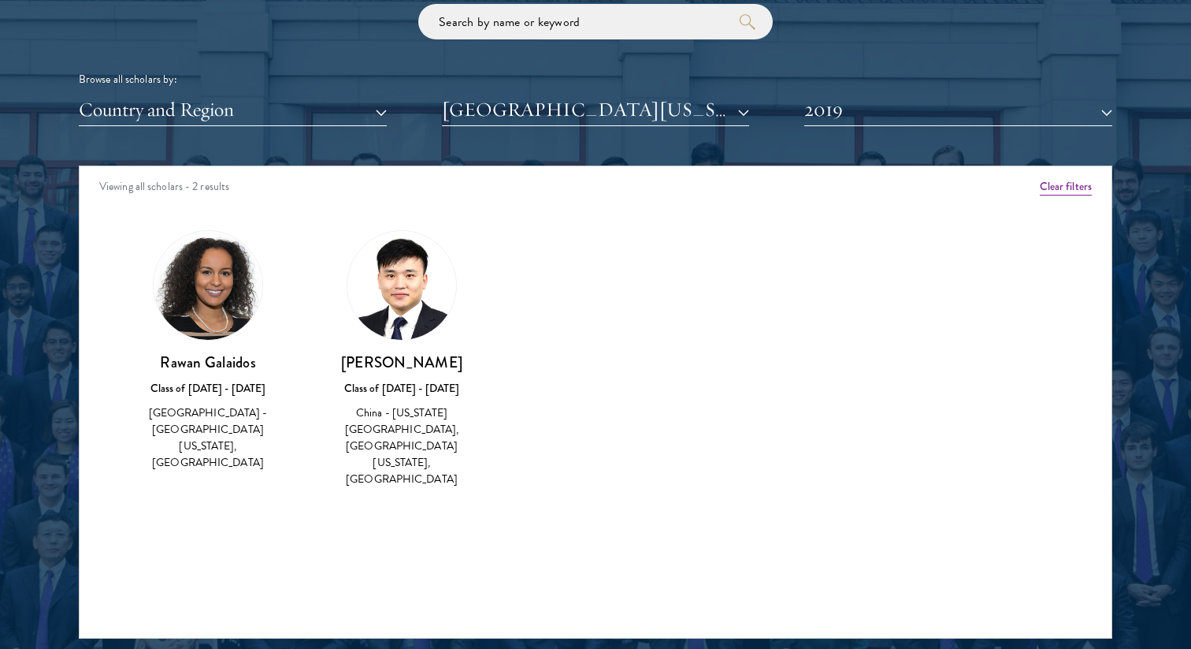
click at [907, 128] on div "Scholar Directory Congratulations and welcome to the Schwarzman Scholars Class …" at bounding box center [596, 237] width 1034 height 801
click at [897, 121] on button "2019" at bounding box center [959, 110] width 308 height 32
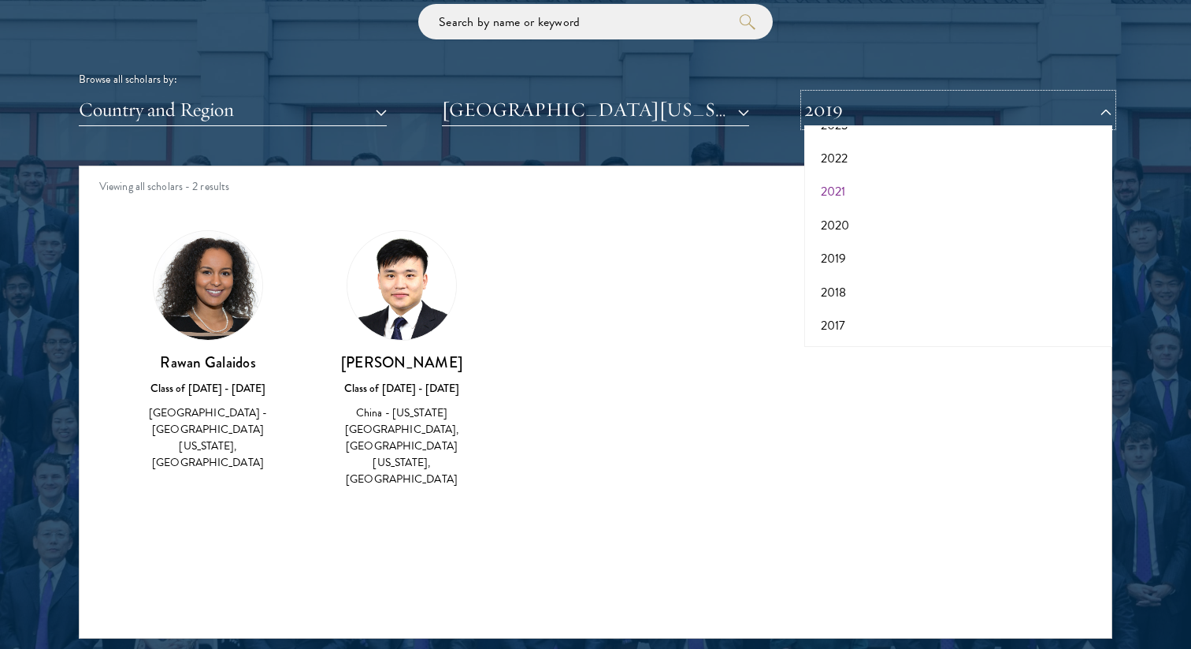
scroll to position [0, 0]
click at [853, 143] on button "All Years" at bounding box center [958, 147] width 299 height 33
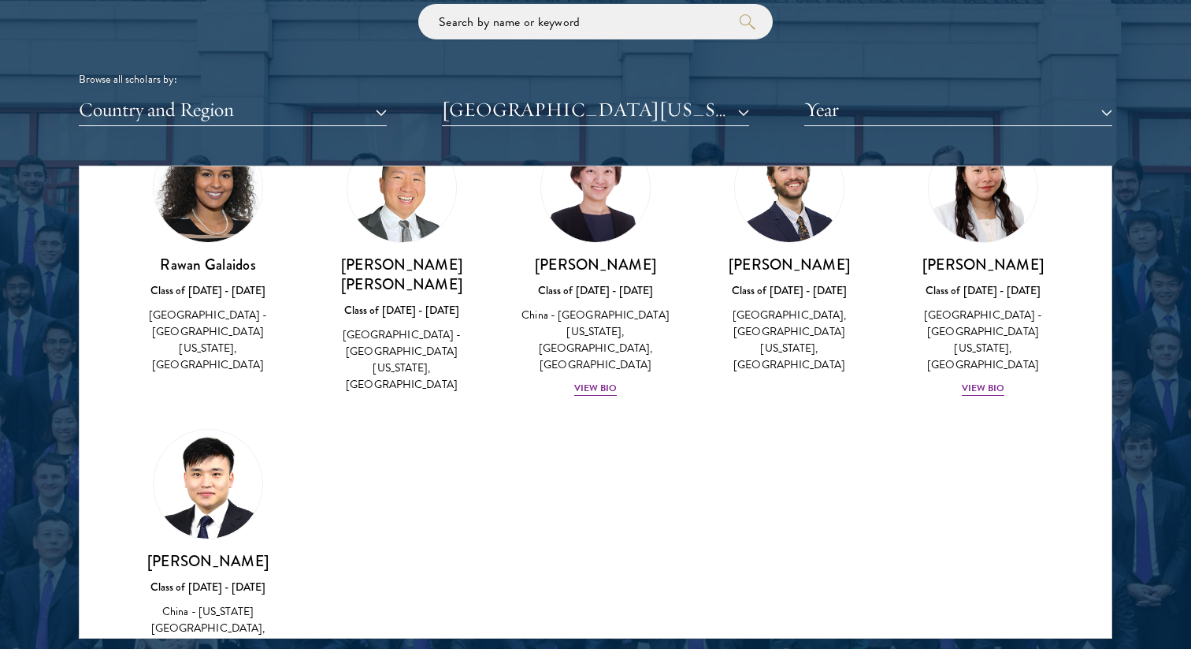
scroll to position [88, 0]
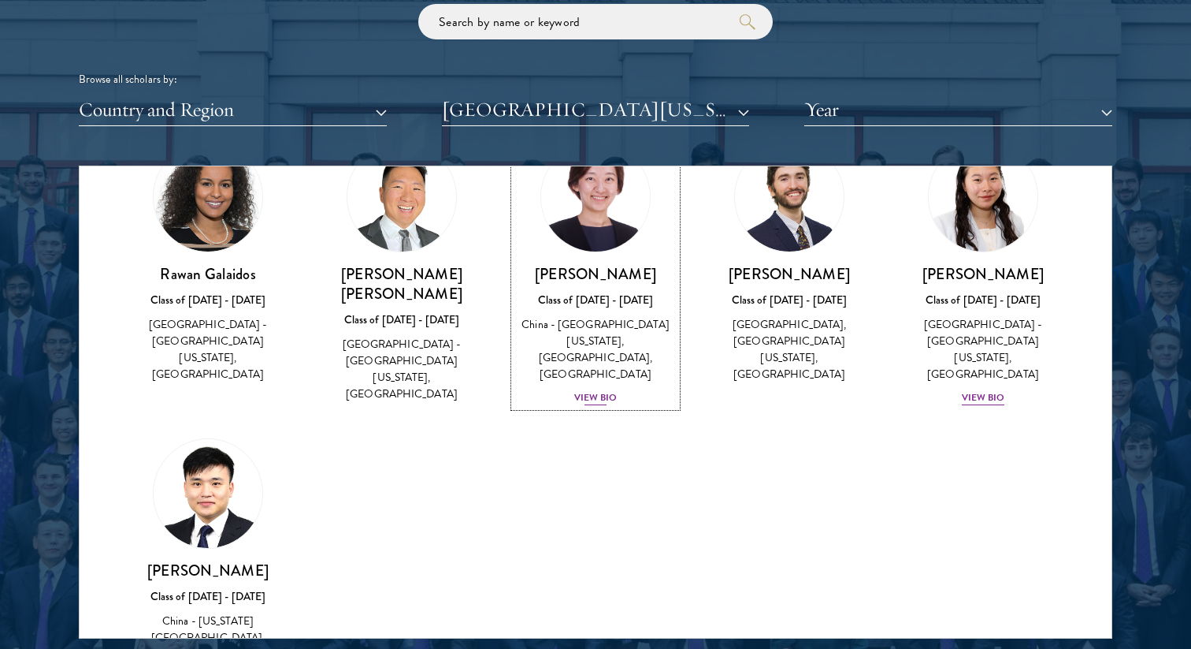
click at [588, 390] on div "View Bio" at bounding box center [595, 397] width 43 height 15
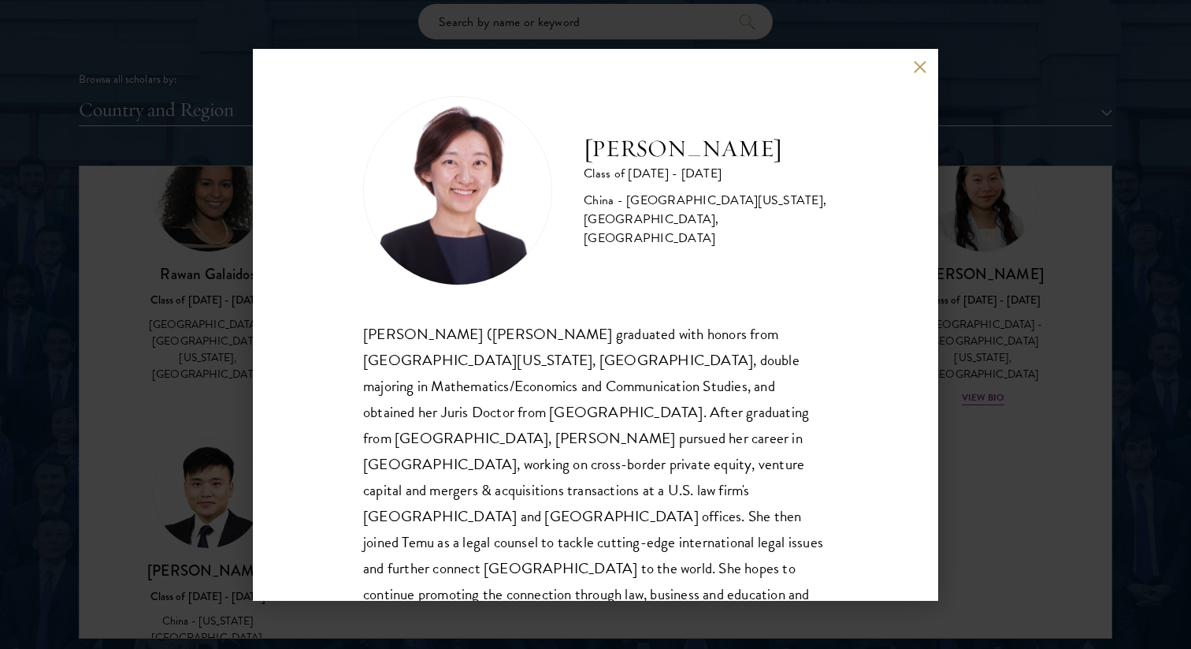
scroll to position [28, 0]
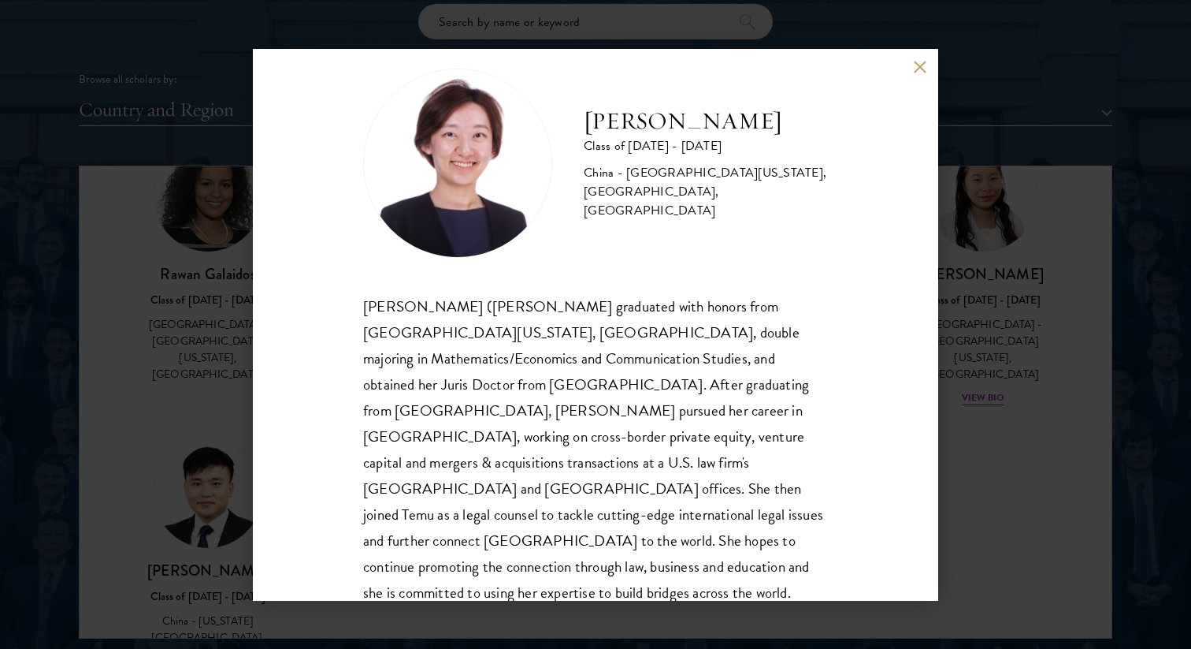
click at [937, 53] on div "[PERSON_NAME] Class of [DATE] - [DATE] [GEOGRAPHIC_DATA] - [GEOGRAPHIC_DATA][US…" at bounding box center [596, 325] width 686 height 552
click at [932, 55] on div "[PERSON_NAME] Class of [DATE] - [DATE] [GEOGRAPHIC_DATA] - [GEOGRAPHIC_DATA][US…" at bounding box center [596, 325] width 686 height 552
click at [931, 52] on div "[PERSON_NAME] Class of [DATE] - [DATE] [GEOGRAPHIC_DATA] - [GEOGRAPHIC_DATA][US…" at bounding box center [596, 325] width 686 height 552
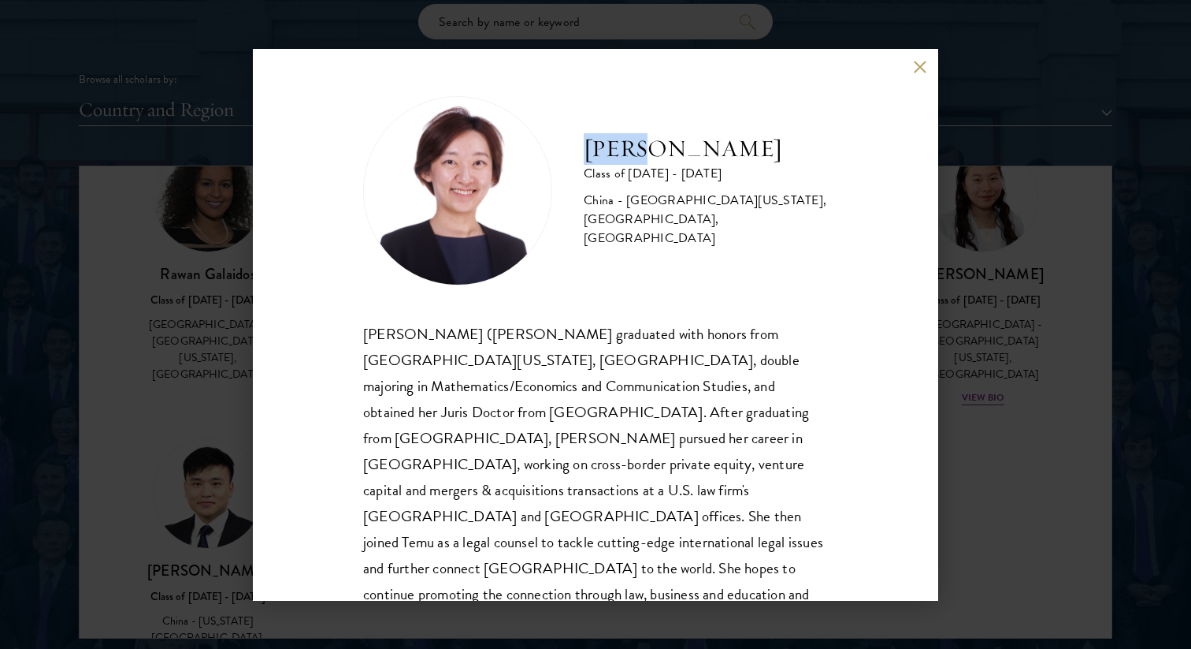
click at [930, 53] on div "[PERSON_NAME] Class of [DATE] - [DATE] [GEOGRAPHIC_DATA] - [GEOGRAPHIC_DATA][US…" at bounding box center [596, 325] width 686 height 552
click at [920, 64] on button at bounding box center [919, 67] width 13 height 13
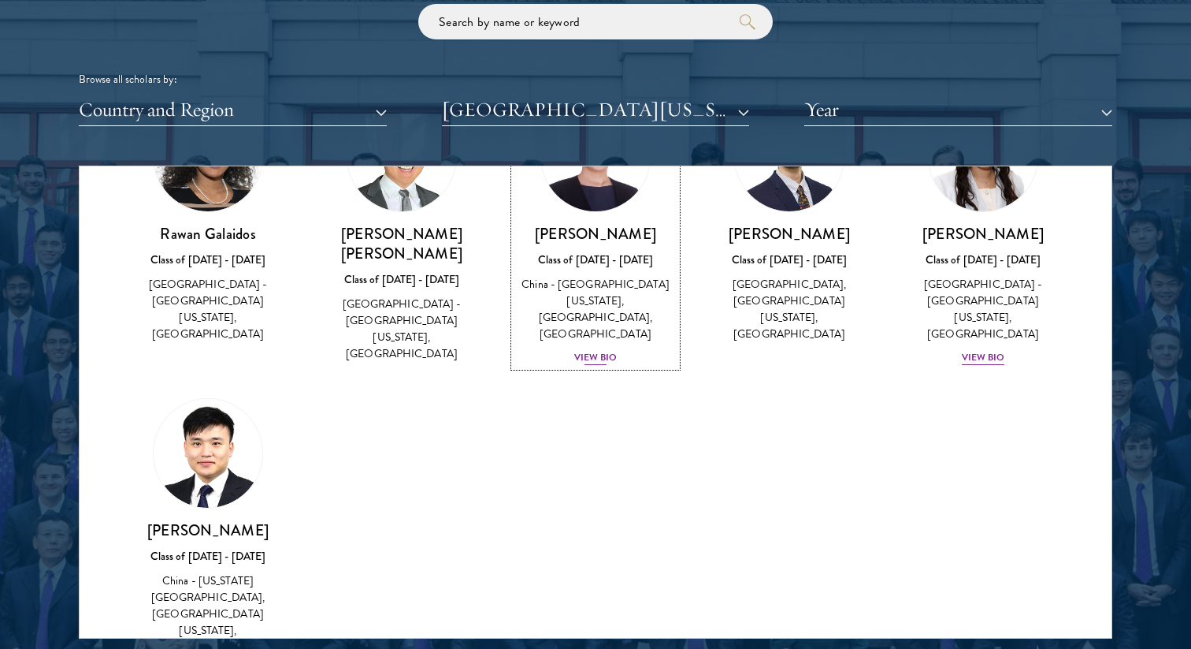
scroll to position [126, 0]
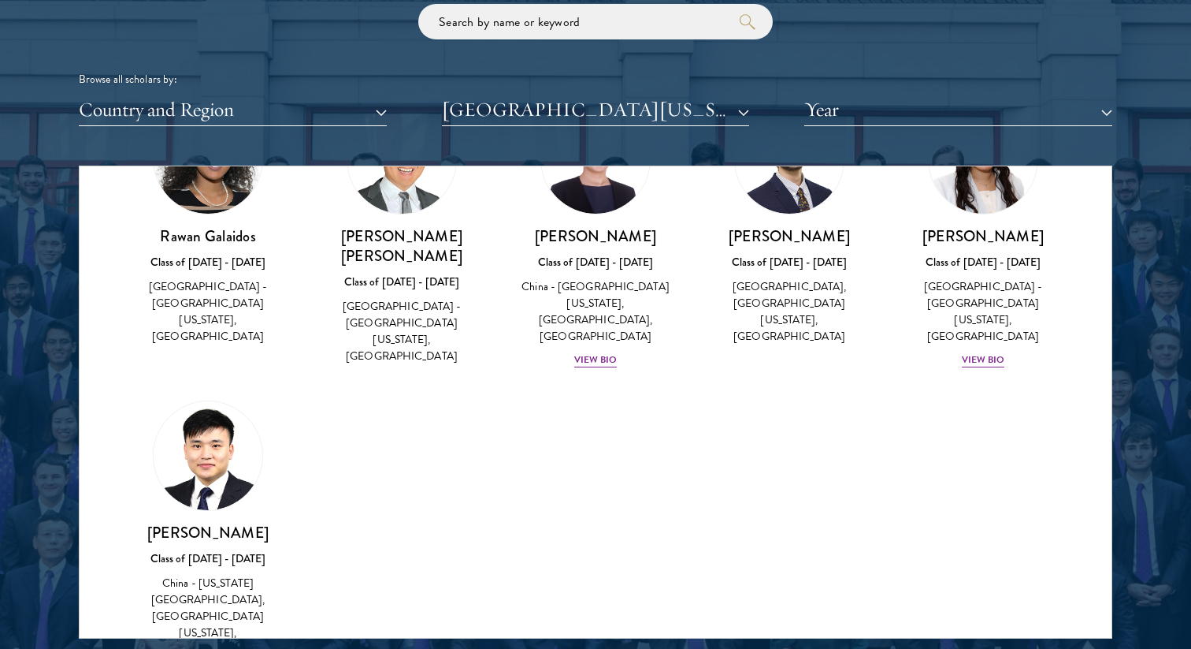
click at [228, 522] on h3 "[PERSON_NAME]" at bounding box center [208, 532] width 162 height 20
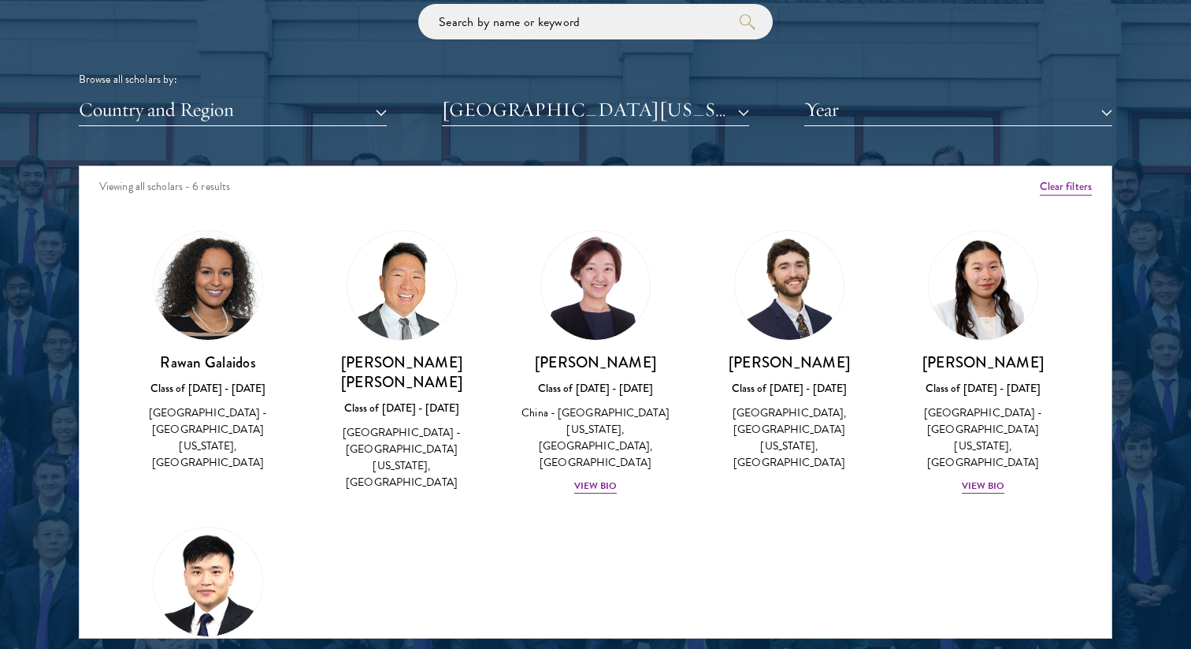
click at [712, 130] on div "Scholar Directory Congratulations and welcome to the Schwarzman Scholars Class …" at bounding box center [596, 237] width 1034 height 801
click at [690, 116] on button "[GEOGRAPHIC_DATA][US_STATE], [GEOGRAPHIC_DATA]" at bounding box center [596, 110] width 308 height 32
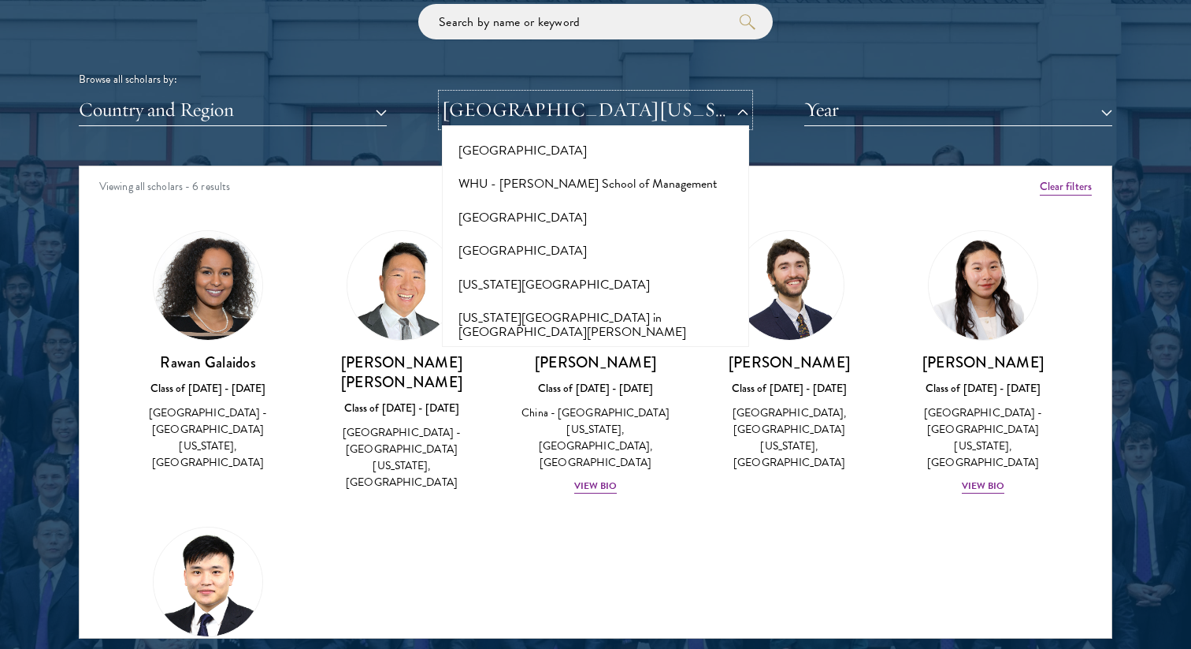
scroll to position [15760, 0]
